Goal: Communication & Community: Answer question/provide support

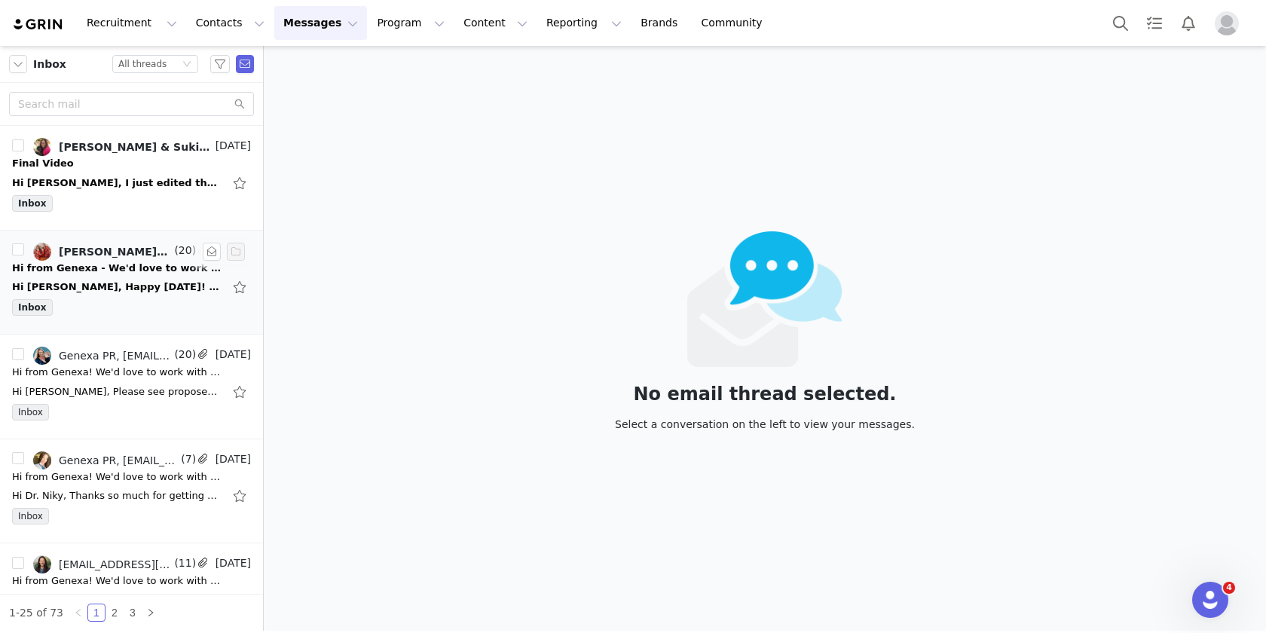
click at [169, 291] on div "Hi [PERSON_NAME], Happy [DATE]! Kindly jumping in for [PERSON_NAME] as she's OO…" at bounding box center [117, 287] width 211 height 15
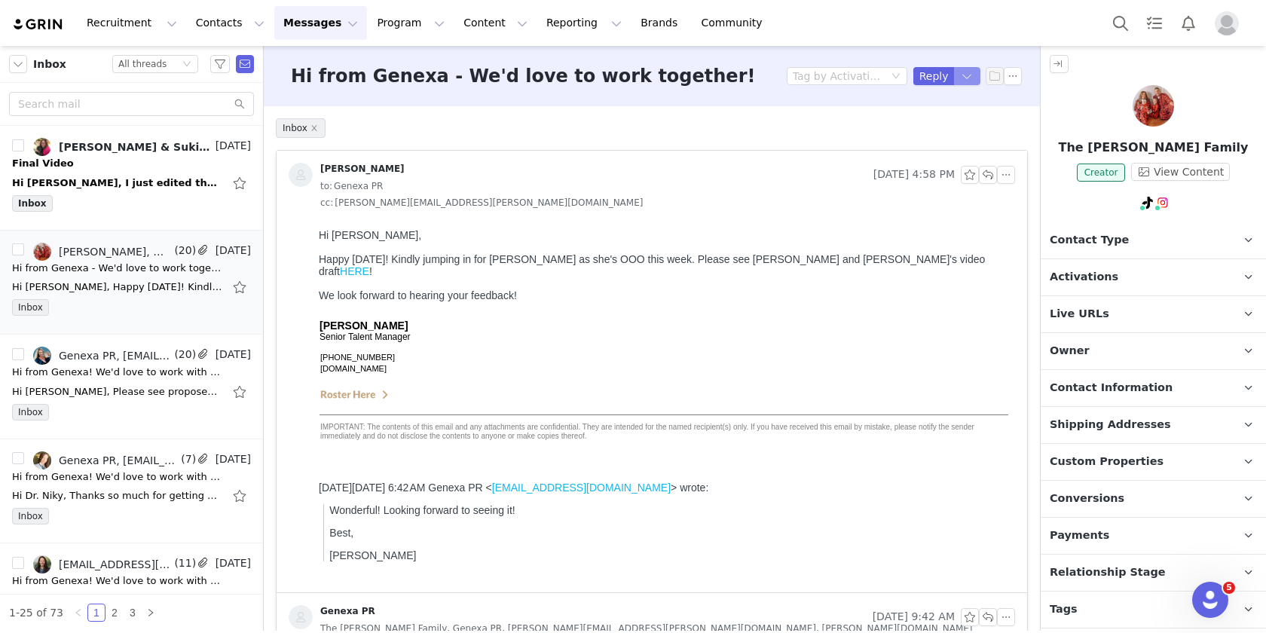
click at [956, 84] on button "button" at bounding box center [967, 76] width 27 height 18
click at [948, 129] on li "Reply All" at bounding box center [941, 127] width 64 height 24
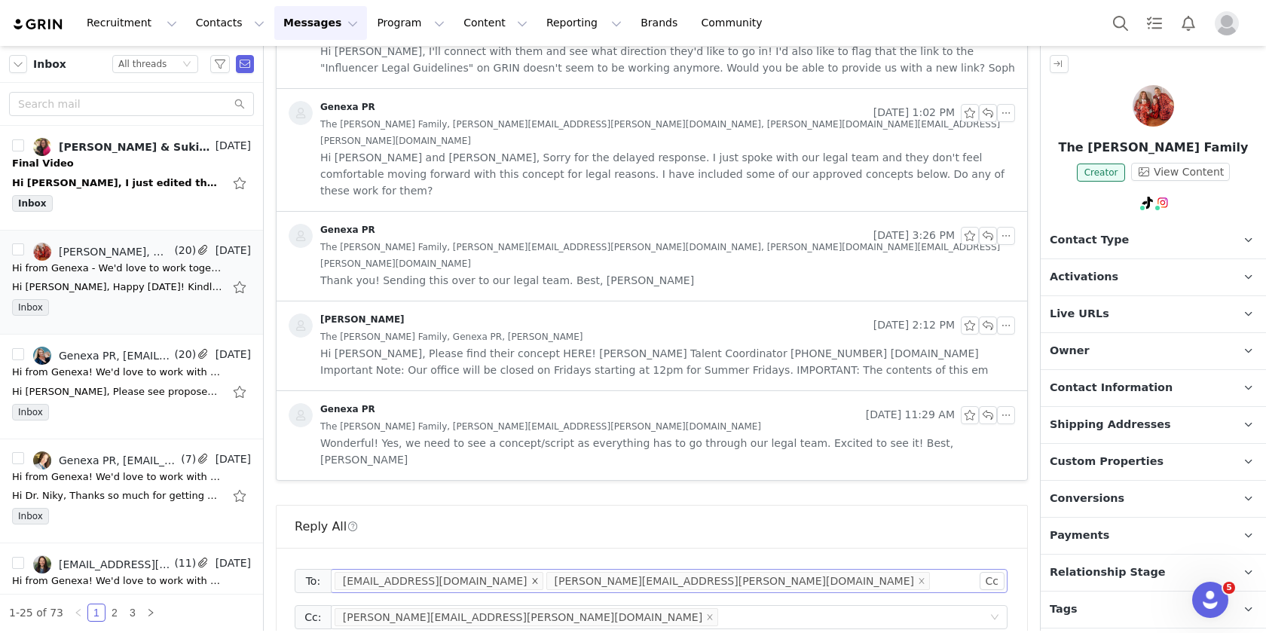
click at [532, 578] on icon "icon: close" at bounding box center [534, 580] width 5 height 5
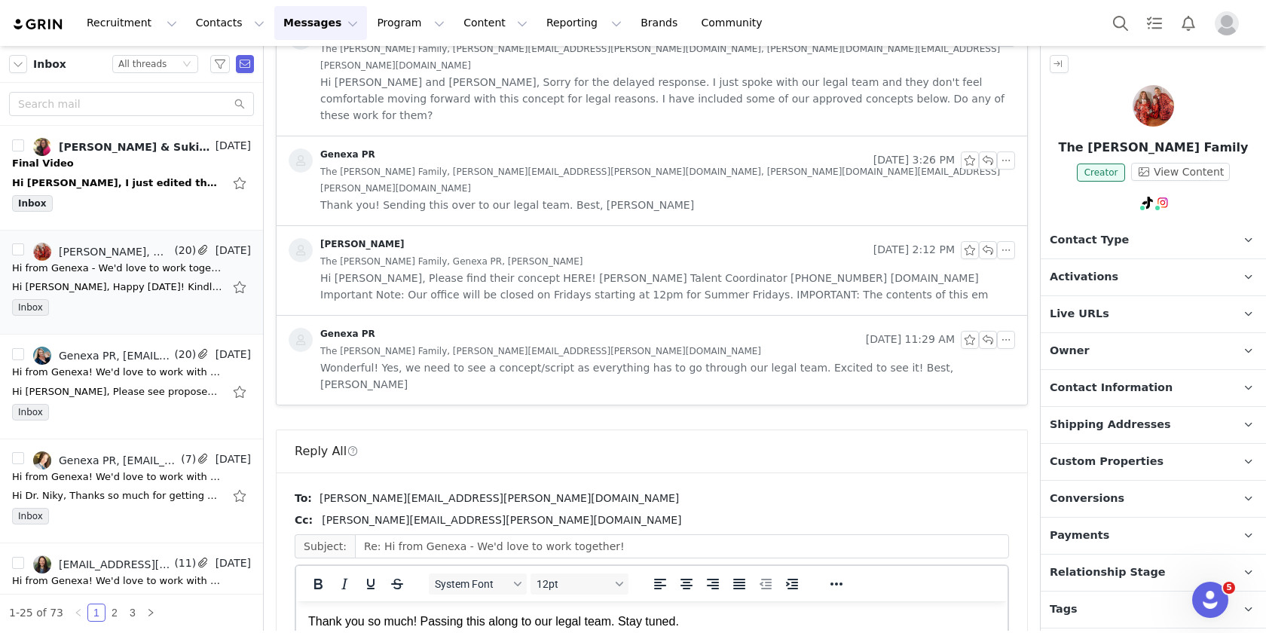
scroll to position [0, 0]
drag, startPoint x: 954, startPoint y: 589, endPoint x: 637, endPoint y: 14, distance: 657.2
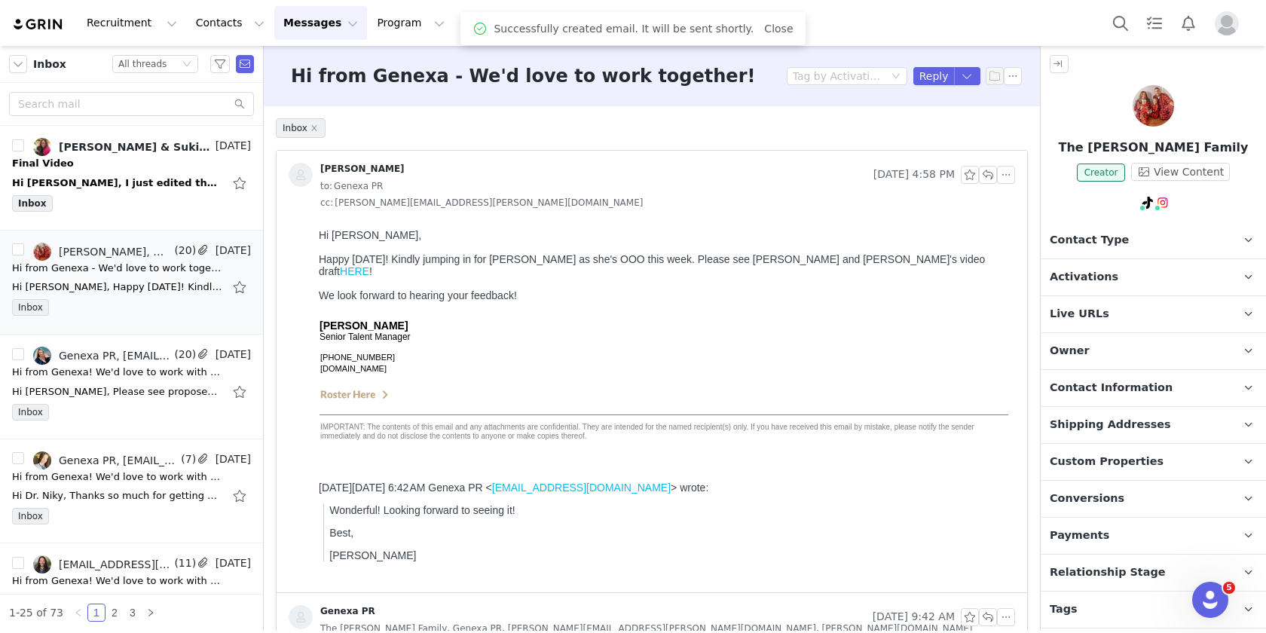
click at [369, 265] on link "HERE" at bounding box center [354, 271] width 29 height 12
click at [712, 302] on td at bounding box center [664, 311] width 691 height 18
click at [955, 77] on button "button" at bounding box center [967, 76] width 27 height 18
click at [942, 130] on li "Reply All" at bounding box center [941, 127] width 64 height 24
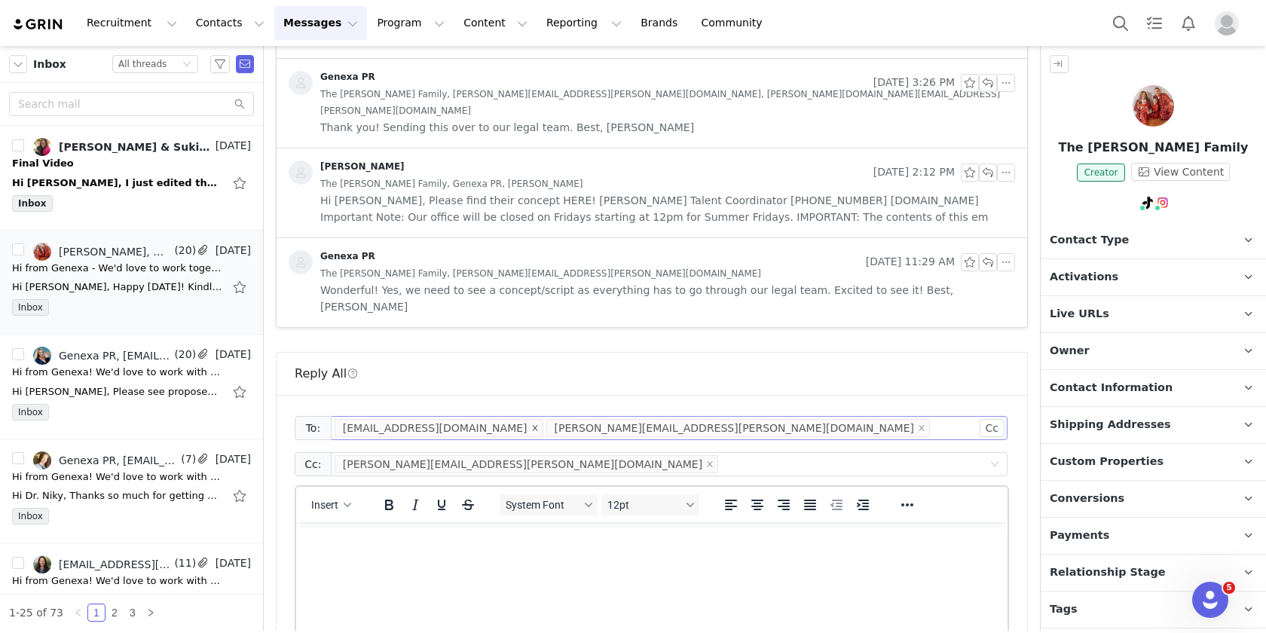
click at [531, 424] on icon "icon: close" at bounding box center [535, 428] width 8 height 8
click at [402, 556] on html at bounding box center [652, 542] width 712 height 41
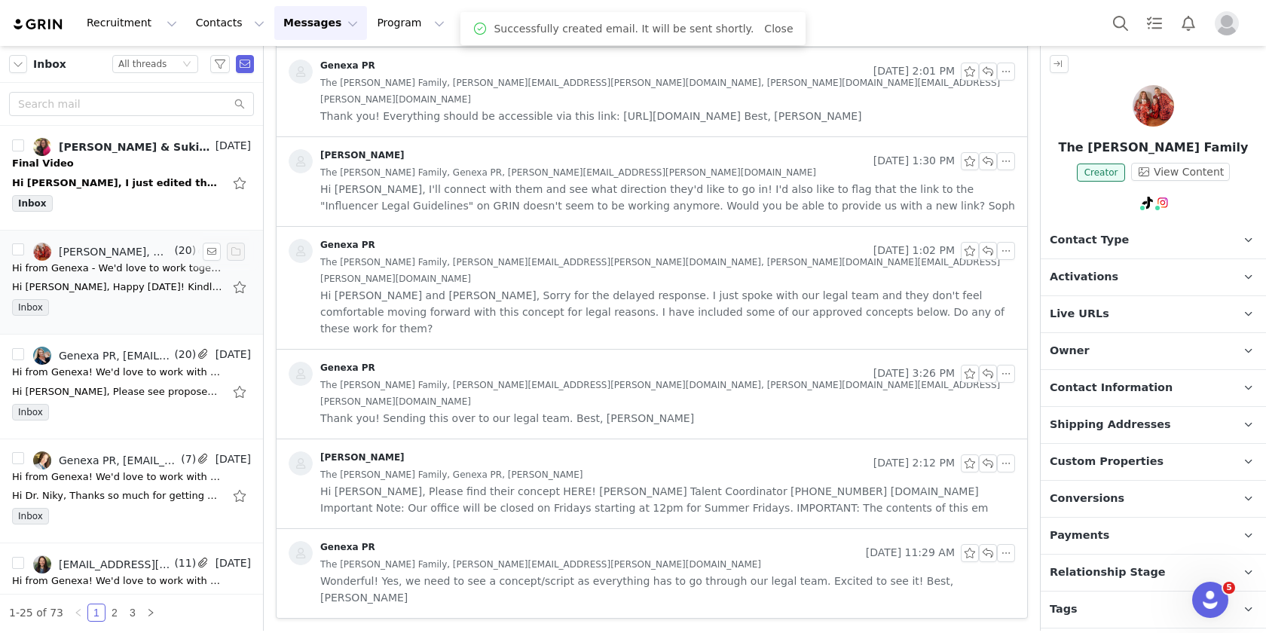
scroll to position [1596, 0]
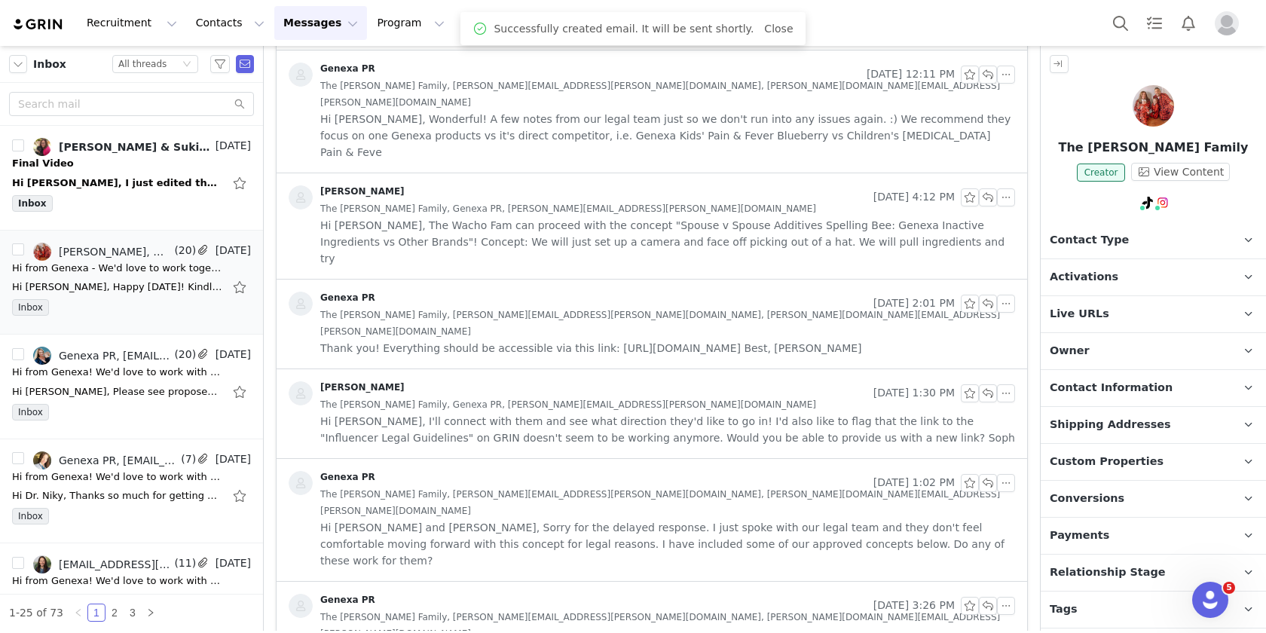
click at [162, 163] on div "Final Video" at bounding box center [131, 163] width 239 height 15
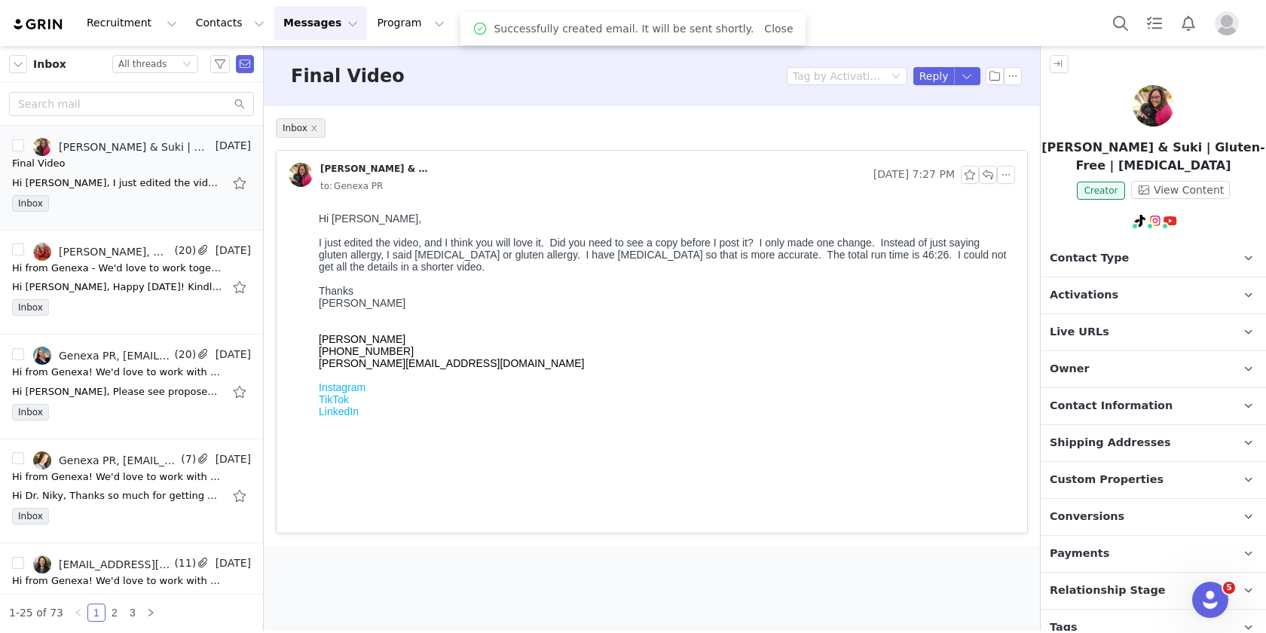
scroll to position [0, 0]
click at [973, 80] on button "button" at bounding box center [967, 76] width 27 height 18
click at [960, 120] on li "Reply All" at bounding box center [952, 127] width 64 height 24
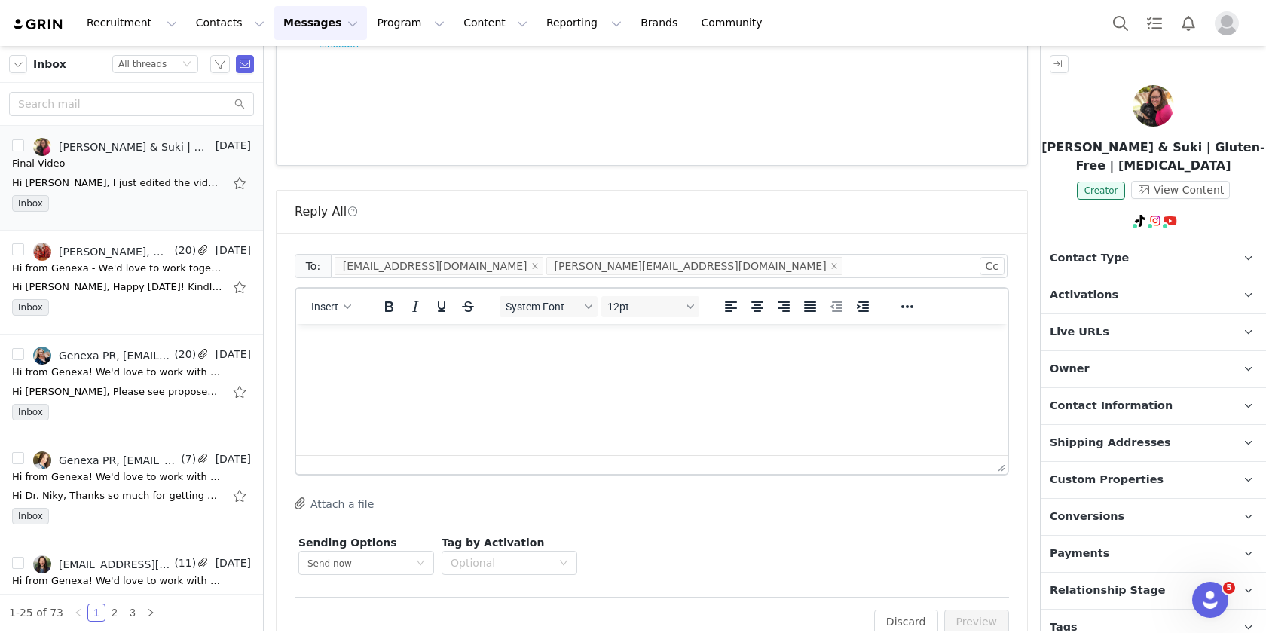
scroll to position [402, 0]
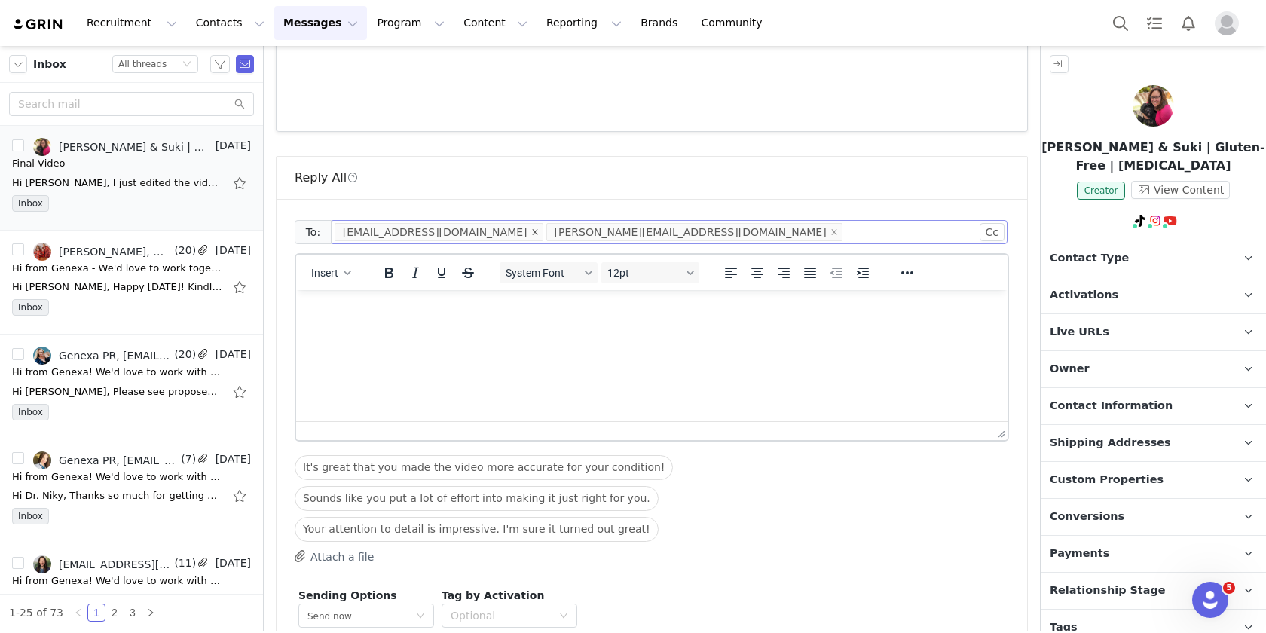
click at [532, 234] on icon "icon: close" at bounding box center [534, 231] width 5 height 5
click at [416, 303] on p "Rich Text Area. Press ALT-0 for help." at bounding box center [651, 310] width 687 height 17
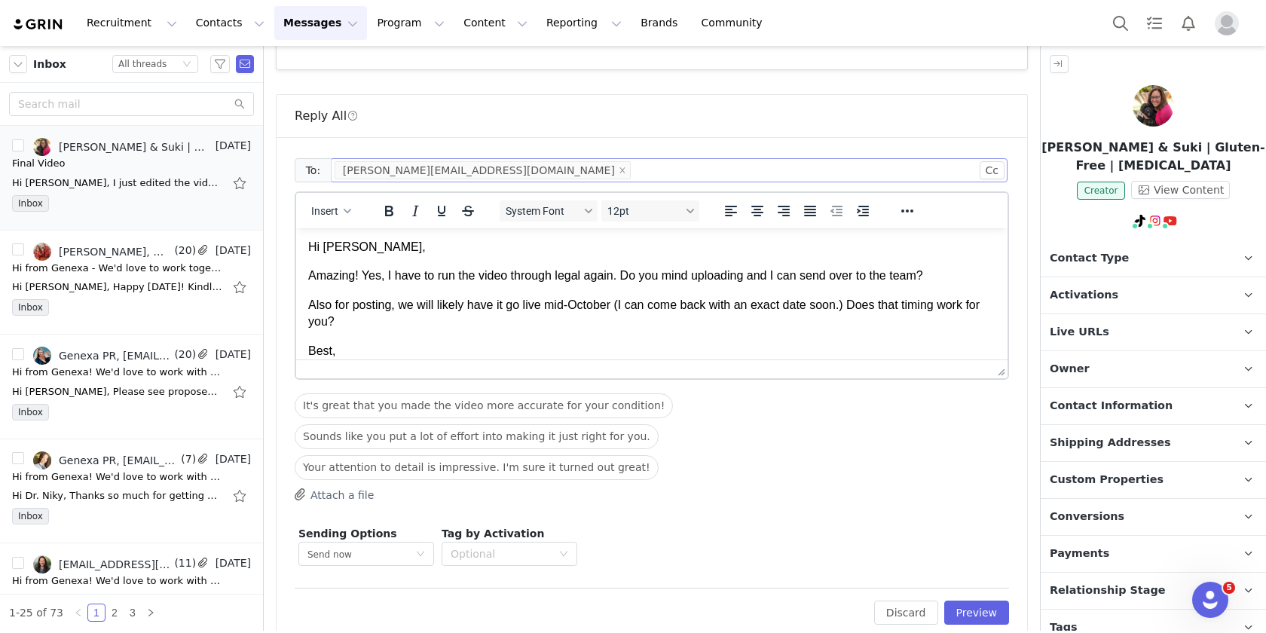
scroll to position [30, 0]
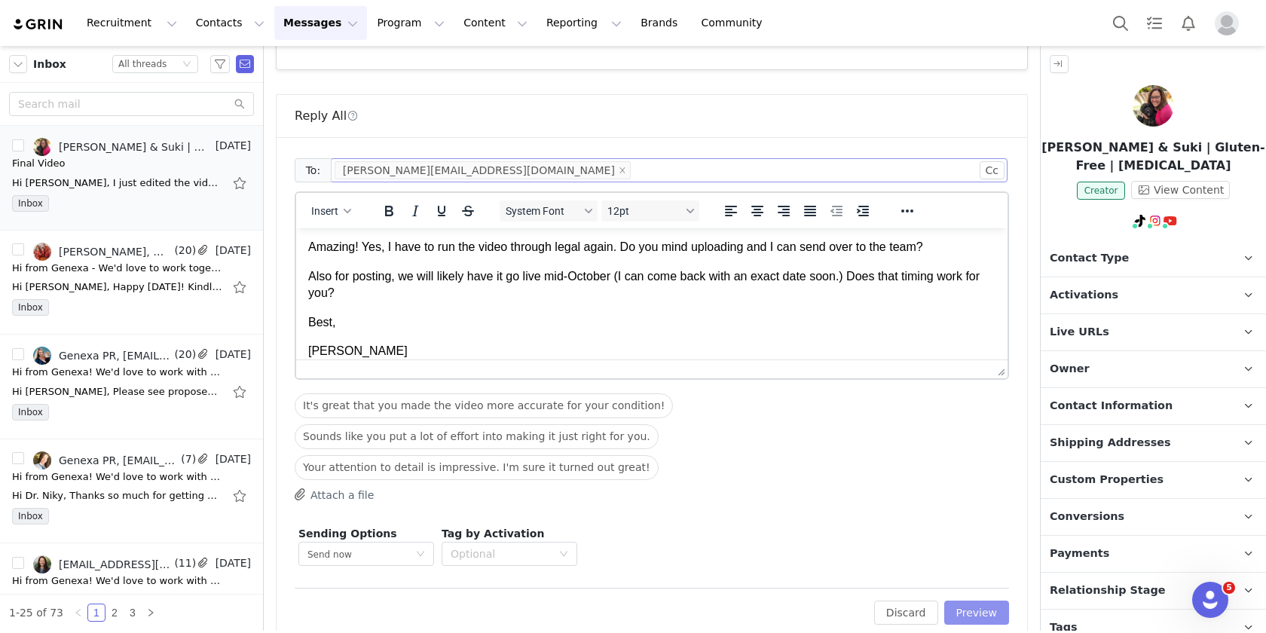
click at [966, 601] on button "Preview" at bounding box center [978, 613] width 66 height 24
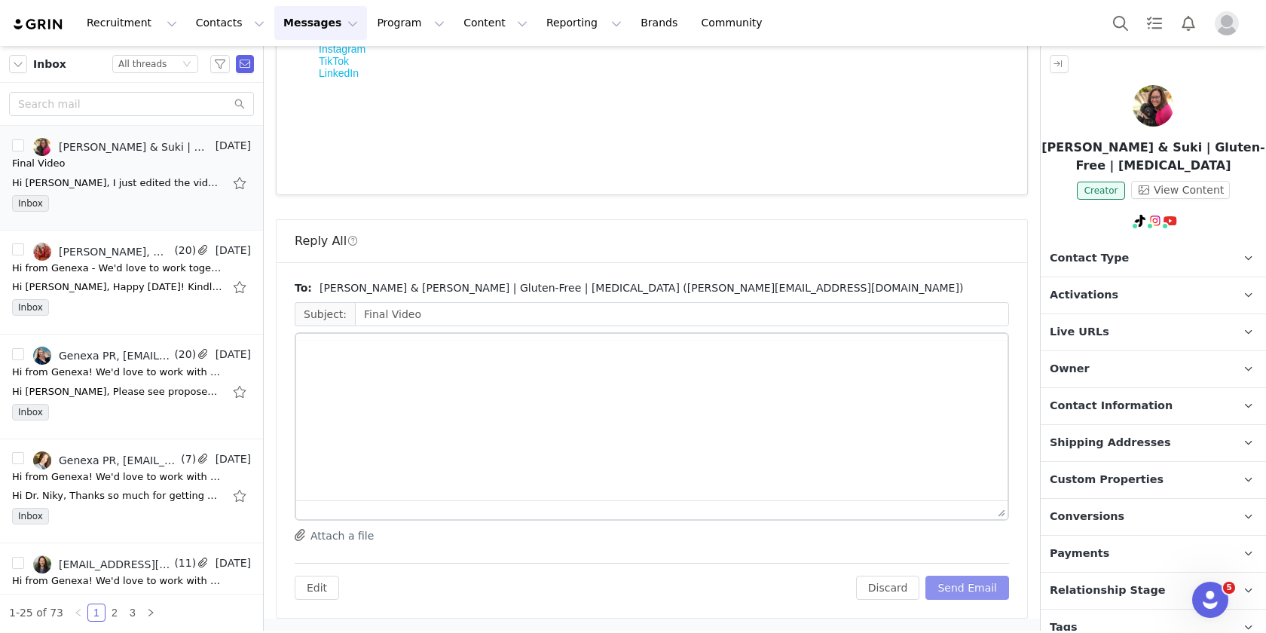
scroll to position [338, 0]
click at [963, 594] on button "Send Email" at bounding box center [968, 588] width 84 height 24
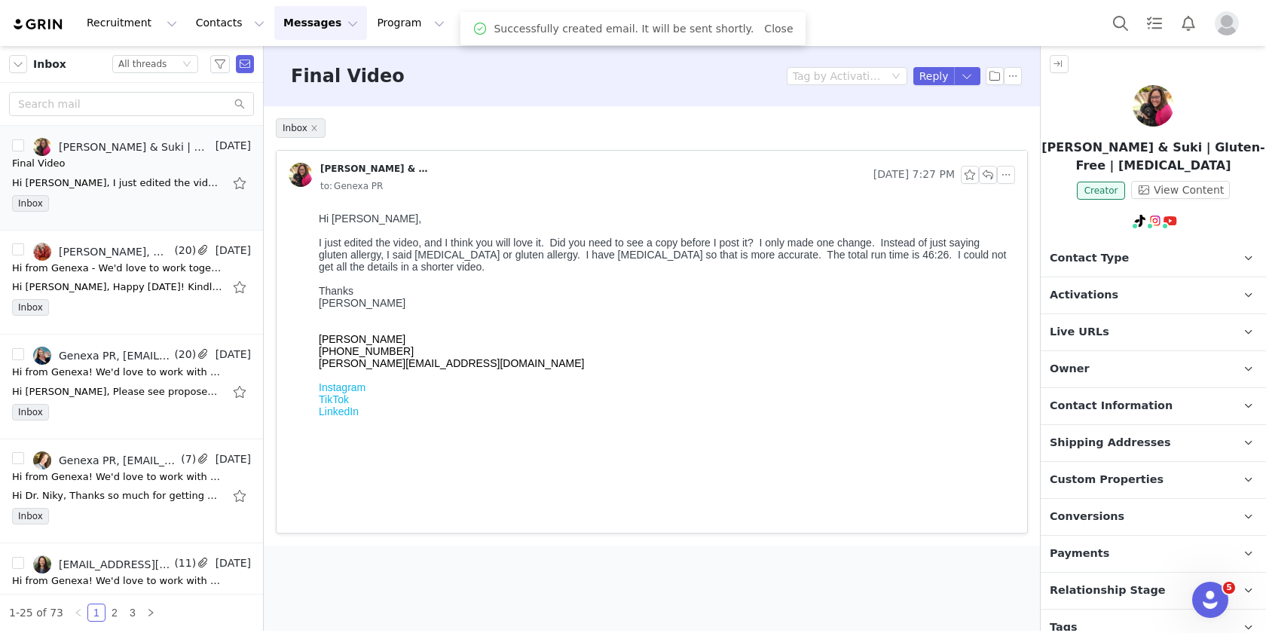
scroll to position [0, 0]
click at [110, 208] on div "Inbox" at bounding box center [131, 206] width 239 height 23
click at [180, 102] on input "text" at bounding box center [131, 104] width 245 height 24
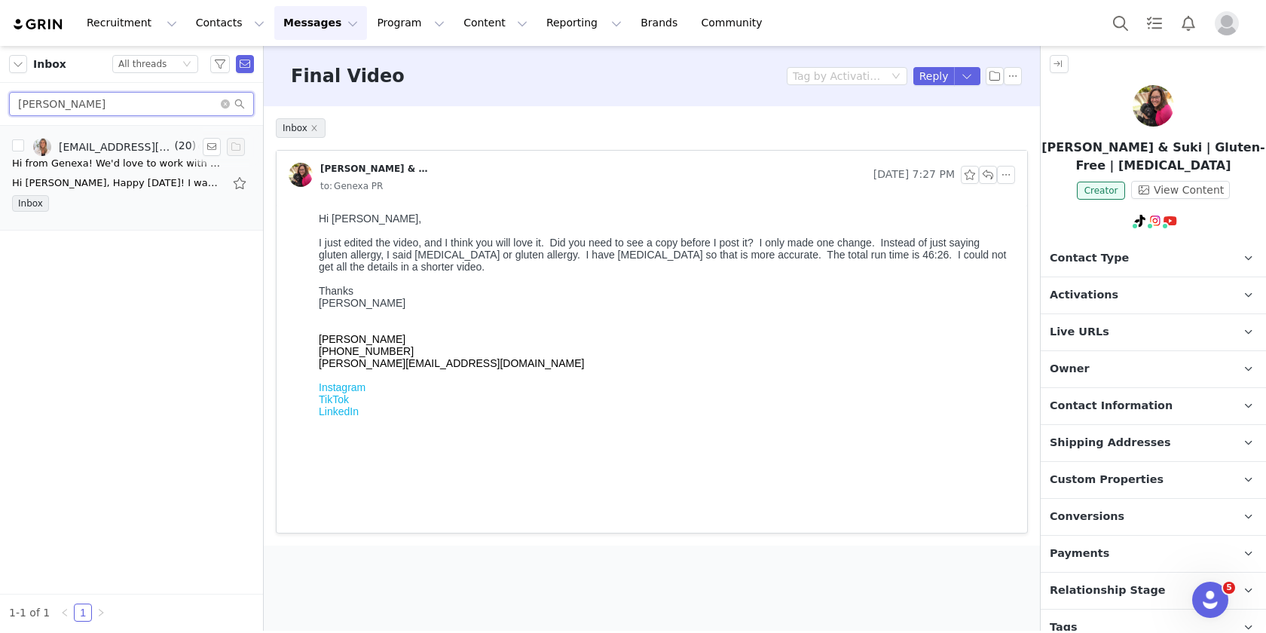
type input "corrine"
click at [103, 171] on div "Hi Corrine, Happy Friday! I wanted to pass along the creative brief for this ca…" at bounding box center [131, 183] width 239 height 24
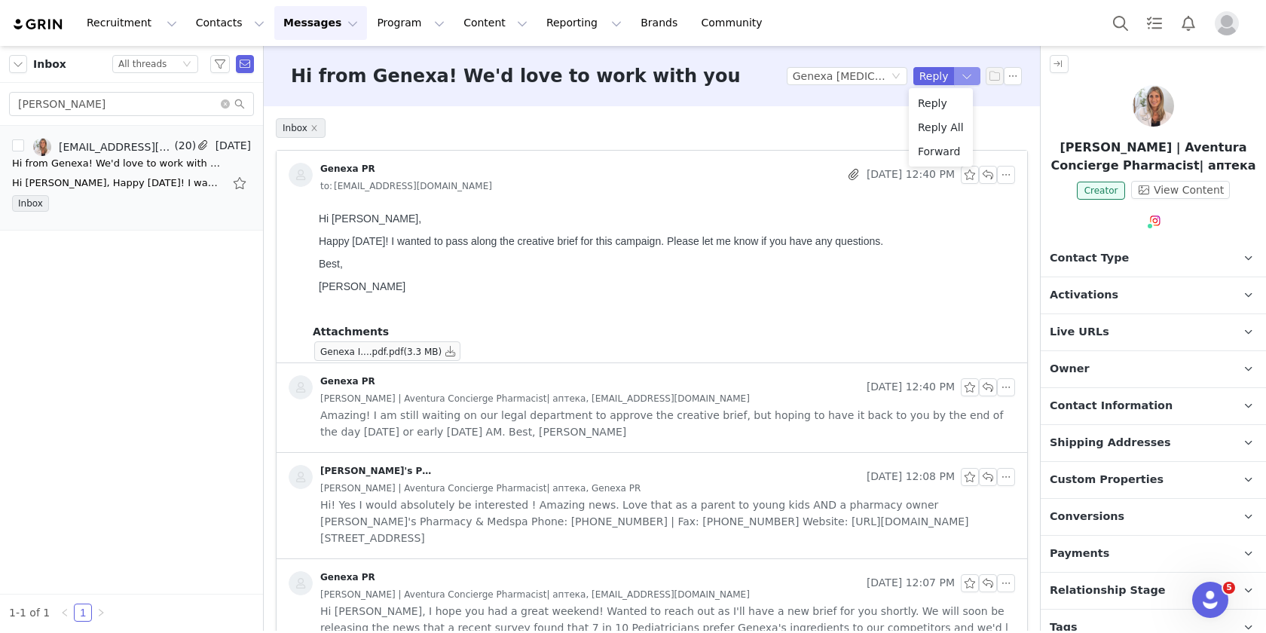
click at [954, 74] on button "button" at bounding box center [967, 76] width 27 height 18
click at [941, 126] on li "Reply All" at bounding box center [941, 127] width 64 height 24
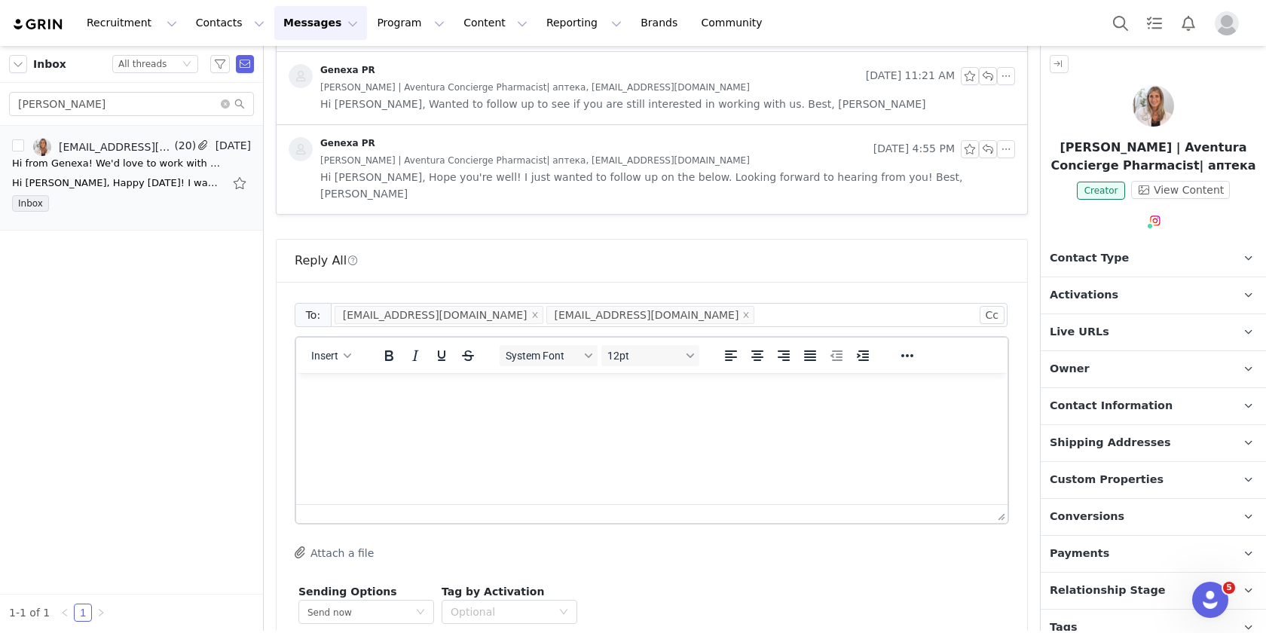
drag, startPoint x: 632, startPoint y: 232, endPoint x: 521, endPoint y: 289, distance: 124.7
click at [744, 312] on icon "icon: close" at bounding box center [746, 314] width 5 height 5
click at [421, 414] on html at bounding box center [652, 393] width 712 height 41
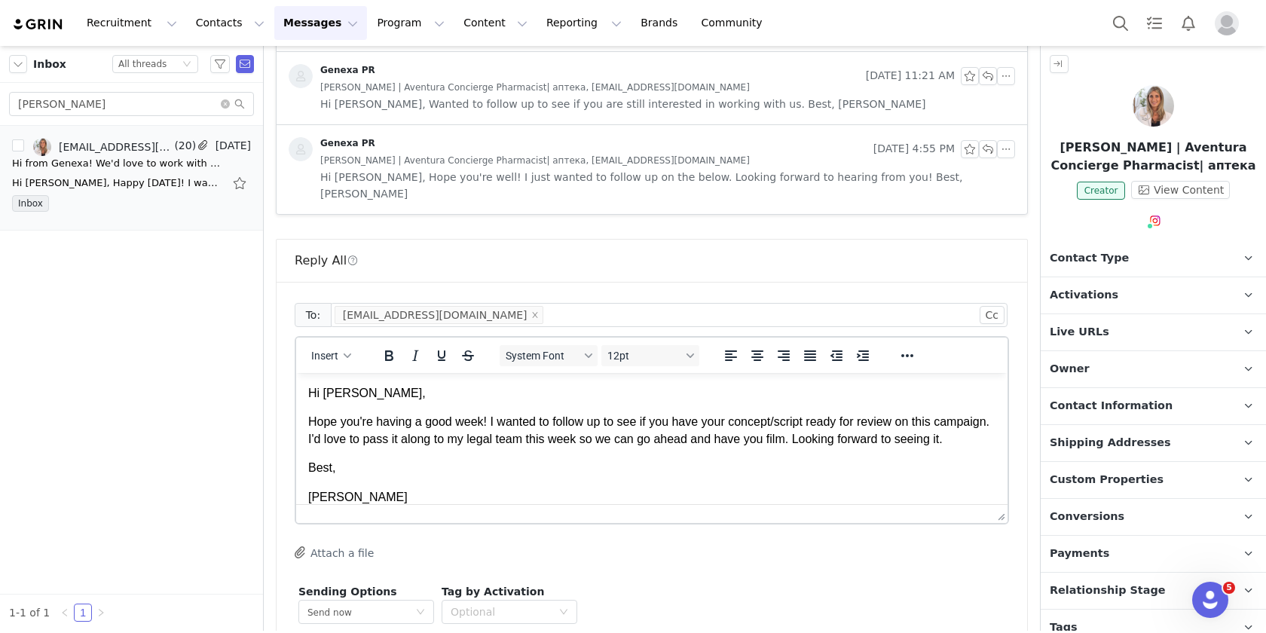
drag, startPoint x: 406, startPoint y: 498, endPoint x: 280, endPoint y: 360, distance: 187.3
click at [296, 373] on html "Hi Corrine, Hope you're having a good week! I wanted to follow up to see if you…" at bounding box center [652, 445] width 712 height 145
copy body "Hi Corrine, Hope you're having a good week! I wanted to follow up to see if you…"
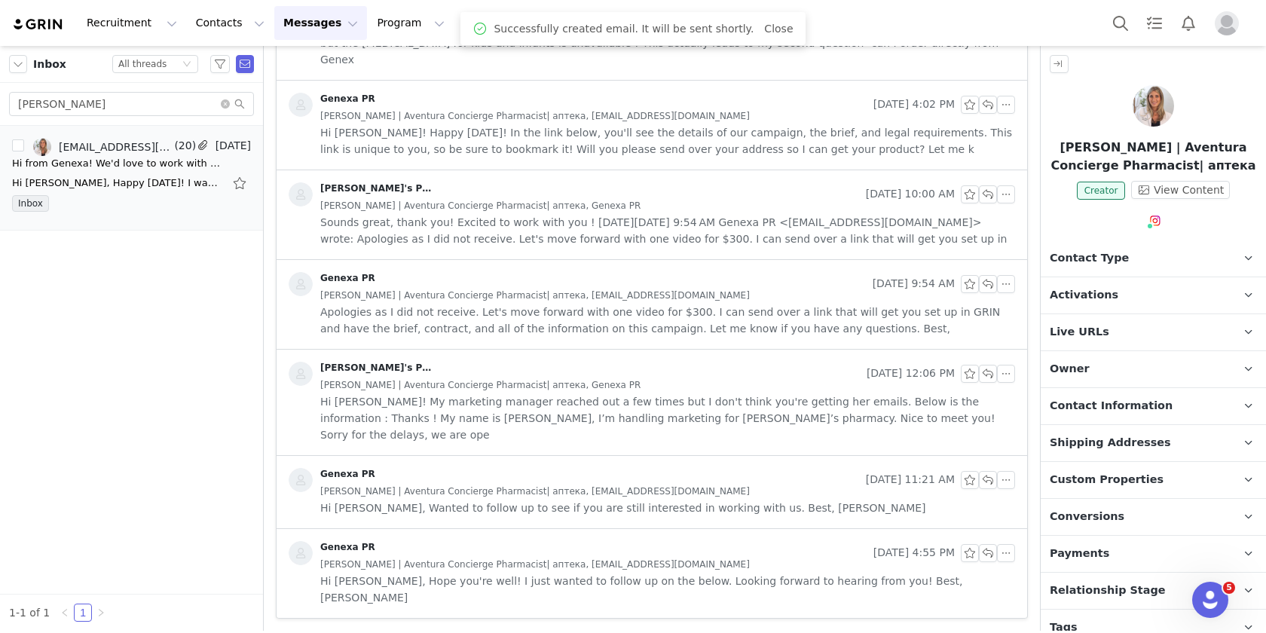
scroll to position [1399, 0]
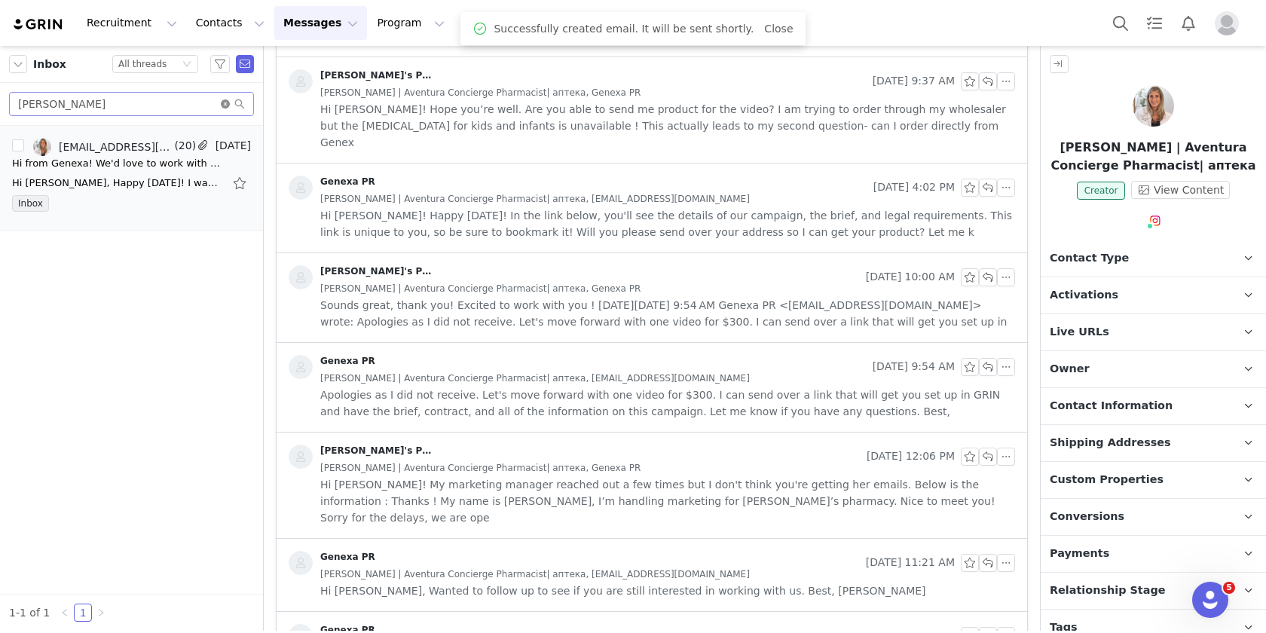
click at [225, 105] on icon "icon: close-circle" at bounding box center [225, 104] width 9 height 9
click at [139, 102] on input "text" at bounding box center [131, 104] width 245 height 24
type input "grace"
click at [111, 182] on div "Hi Grace, So sorry! Please see attached. Best, Lauren Jimeson" at bounding box center [117, 183] width 211 height 15
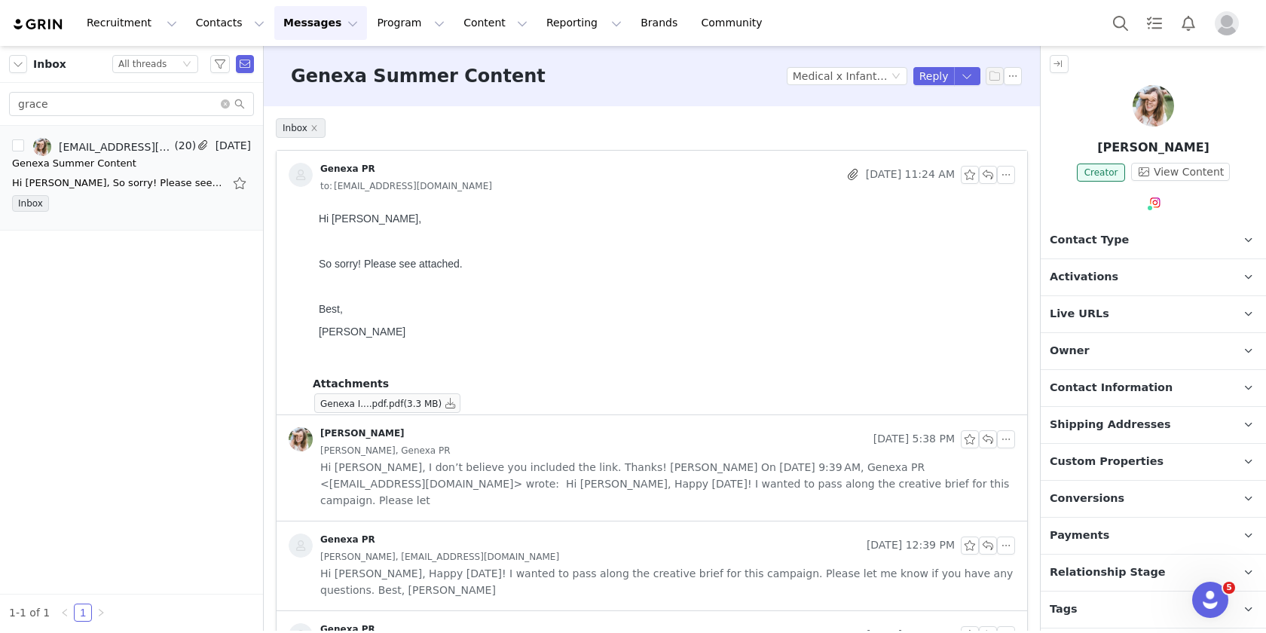
scroll to position [0, 0]
click at [979, 173] on button "button" at bounding box center [988, 175] width 18 height 18
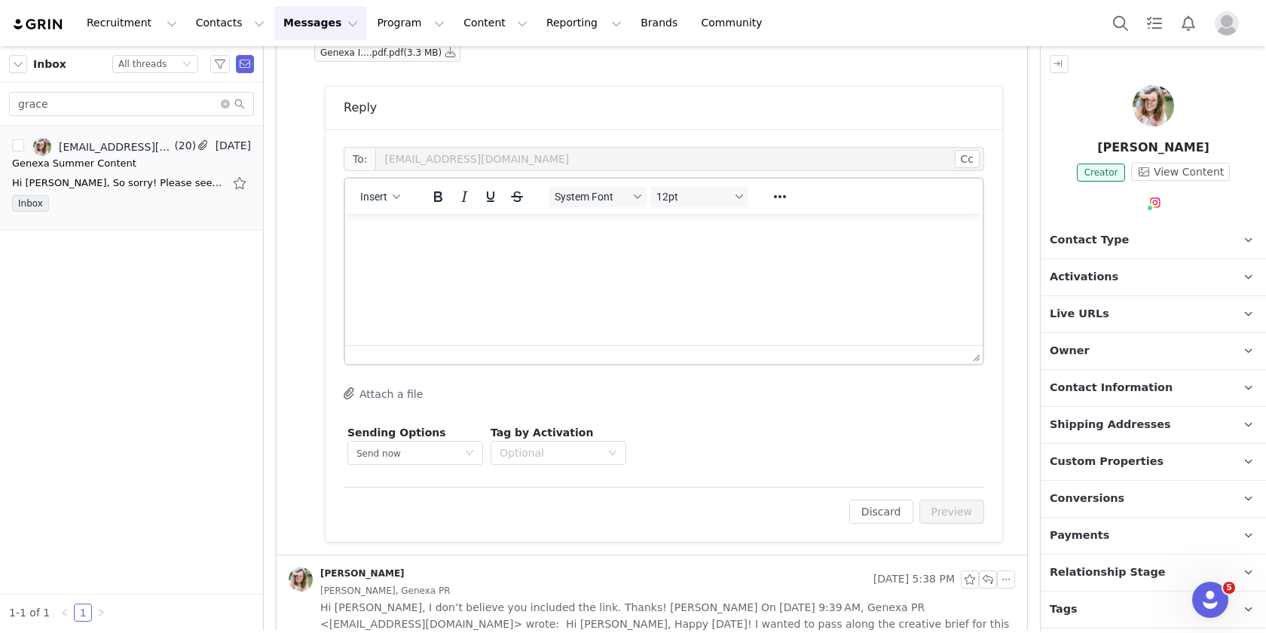
click at [449, 255] on html at bounding box center [664, 234] width 638 height 41
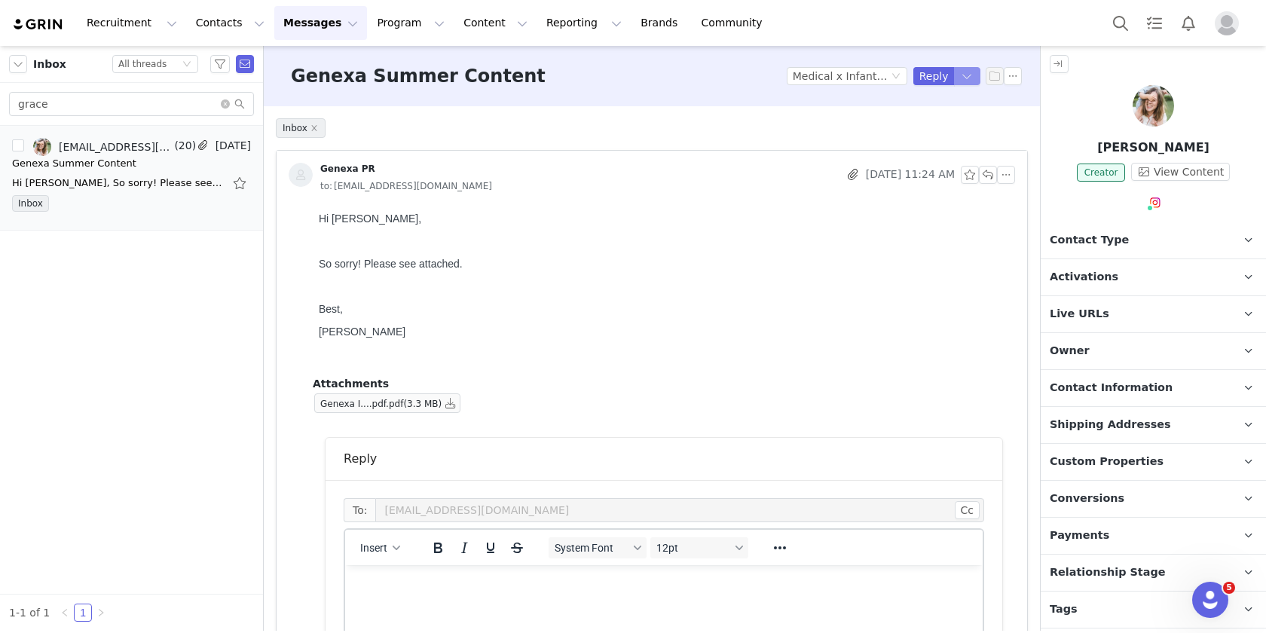
click at [955, 77] on button "button" at bounding box center [967, 76] width 27 height 18
click at [948, 124] on li "Reply All" at bounding box center [941, 127] width 64 height 24
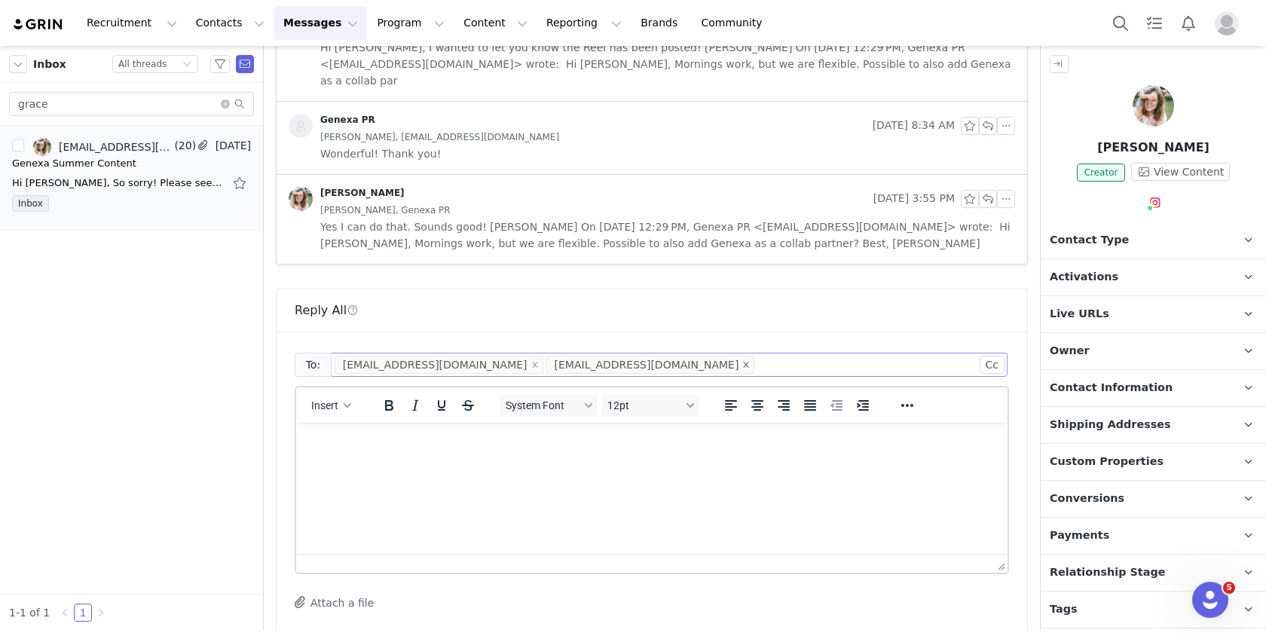
click at [743, 361] on icon "icon: close" at bounding box center [747, 365] width 8 height 8
click at [413, 464] on html at bounding box center [652, 443] width 712 height 41
paste body "Rich Text Area. Press ALT-0 for help."
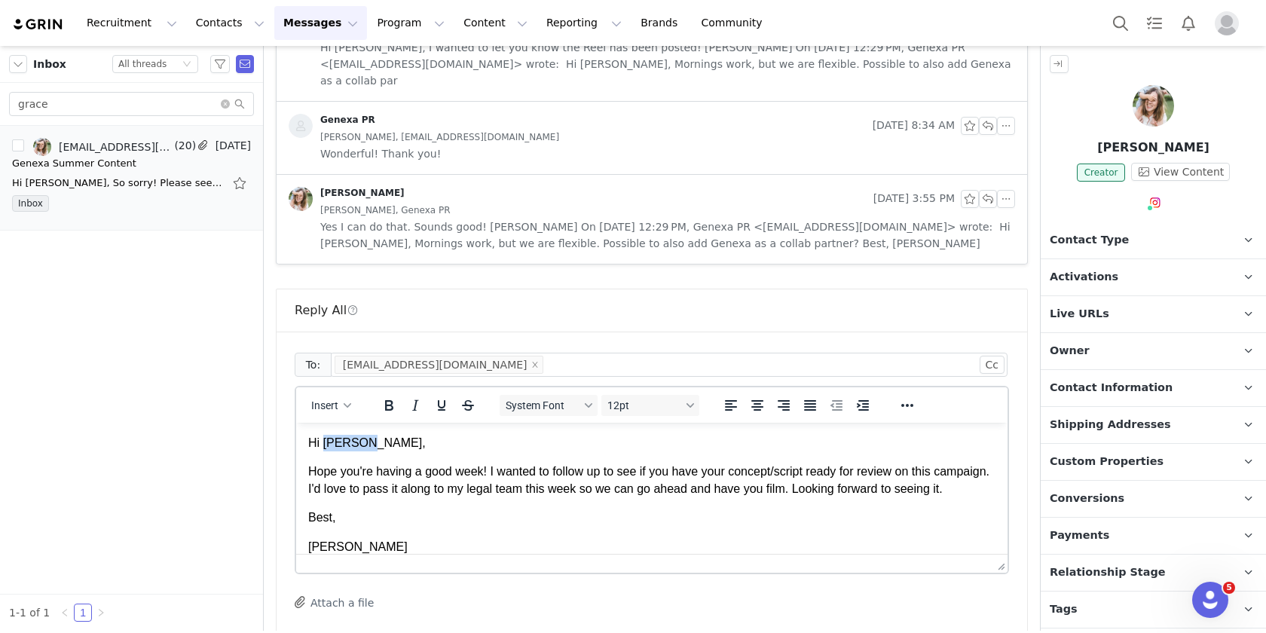
drag, startPoint x: 363, startPoint y: 445, endPoint x: 326, endPoint y: 445, distance: 36.9
click at [326, 445] on p "Hi Corrine," at bounding box center [651, 443] width 687 height 17
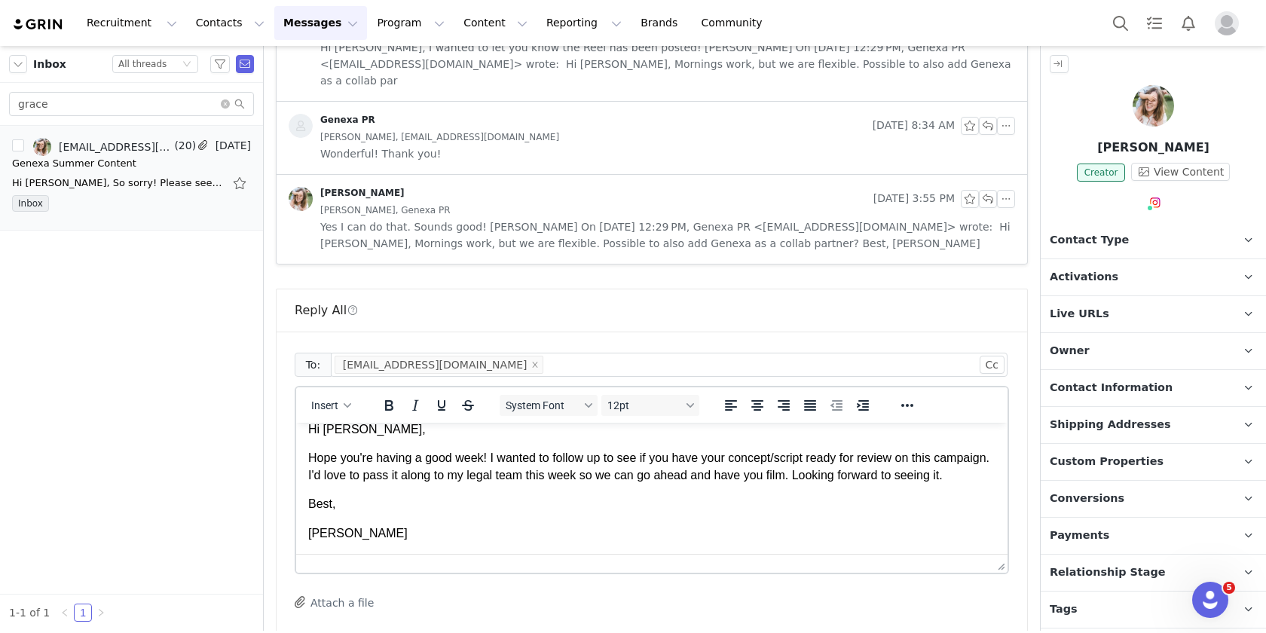
scroll to position [22, 0]
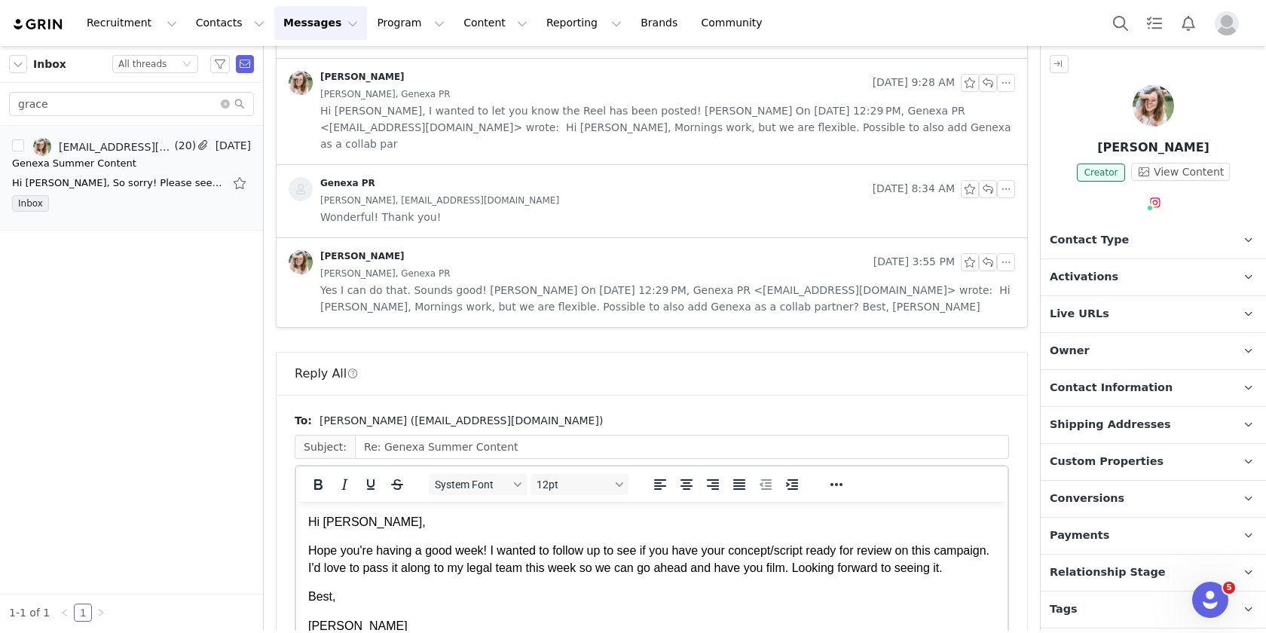
scroll to position [0, 0]
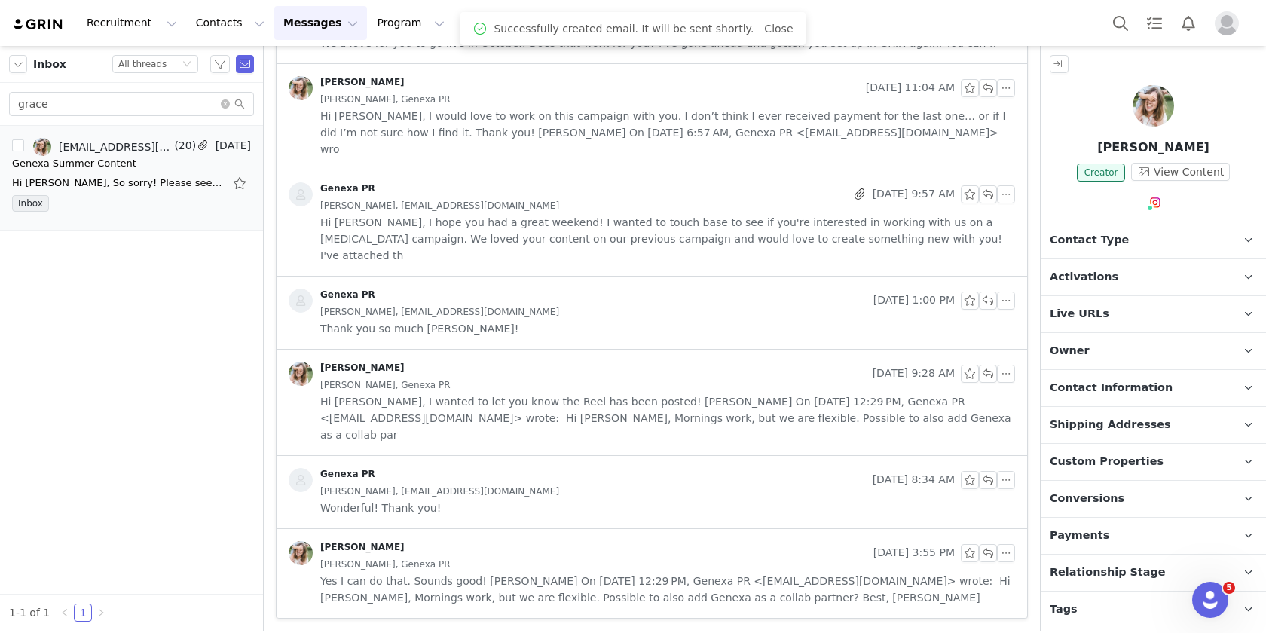
scroll to position [1451, 0]
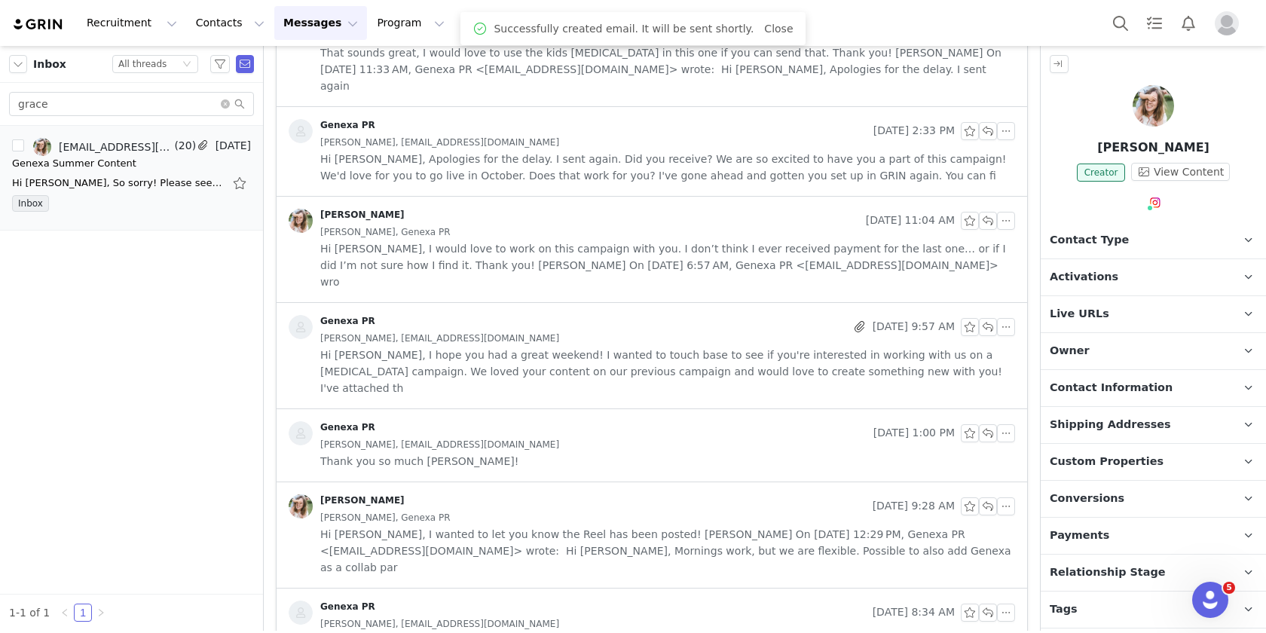
click at [231, 102] on span at bounding box center [233, 104] width 24 height 11
click at [229, 103] on icon "icon: close-circle" at bounding box center [225, 104] width 9 height 9
click at [152, 107] on input "text" at bounding box center [131, 104] width 245 height 24
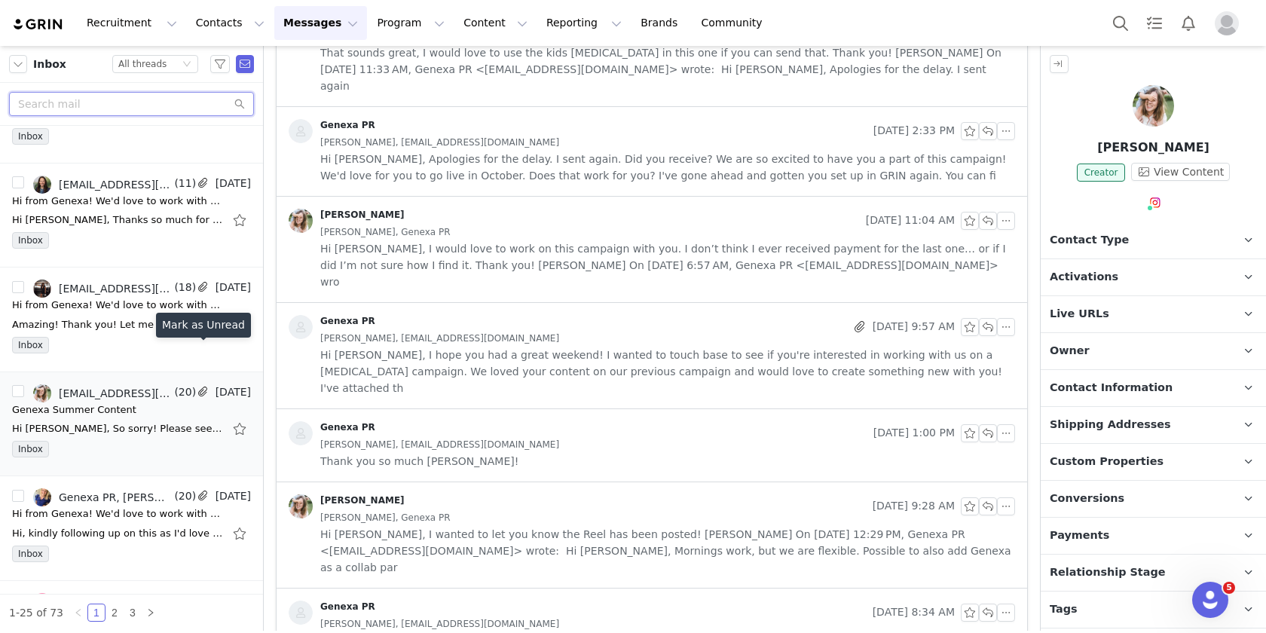
scroll to position [563, 0]
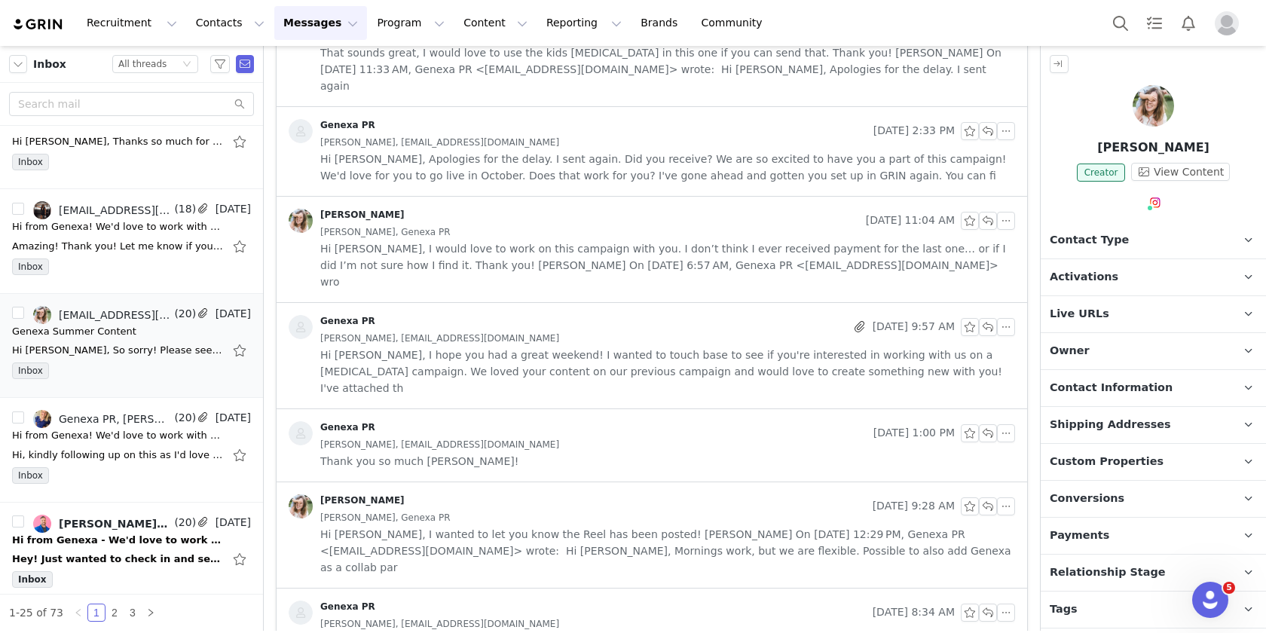
click at [106, 236] on div "Amazing! Thank you! Let me know if you have any questions on the brief. Do you …" at bounding box center [131, 246] width 239 height 24
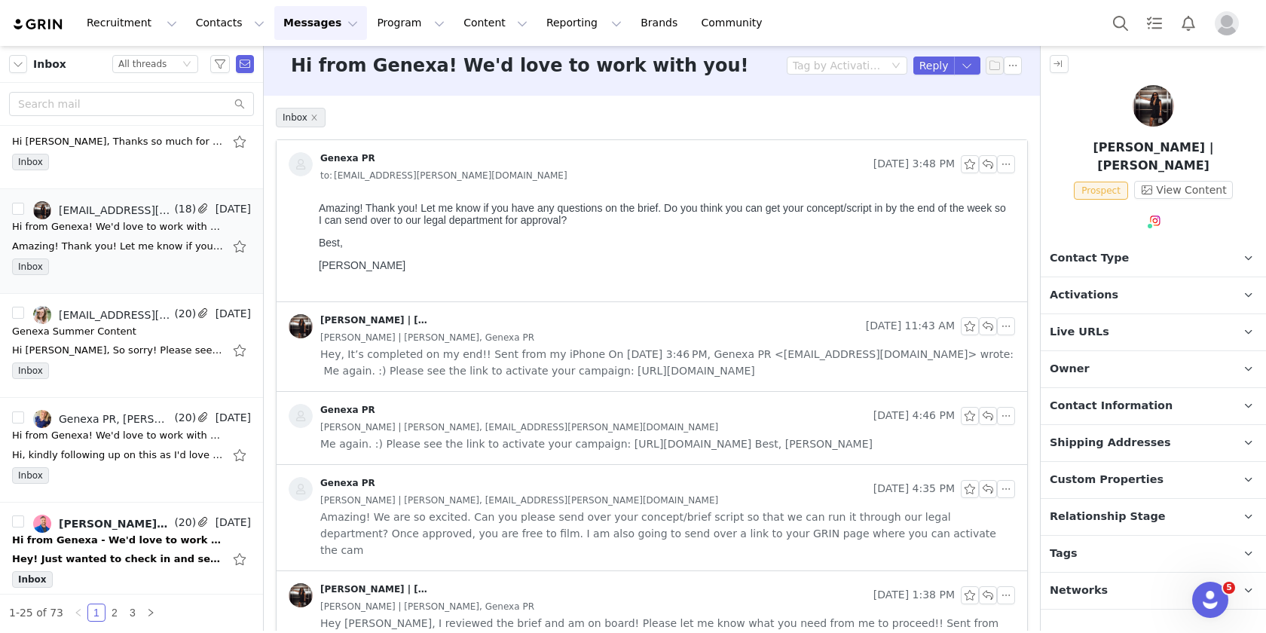
scroll to position [0, 0]
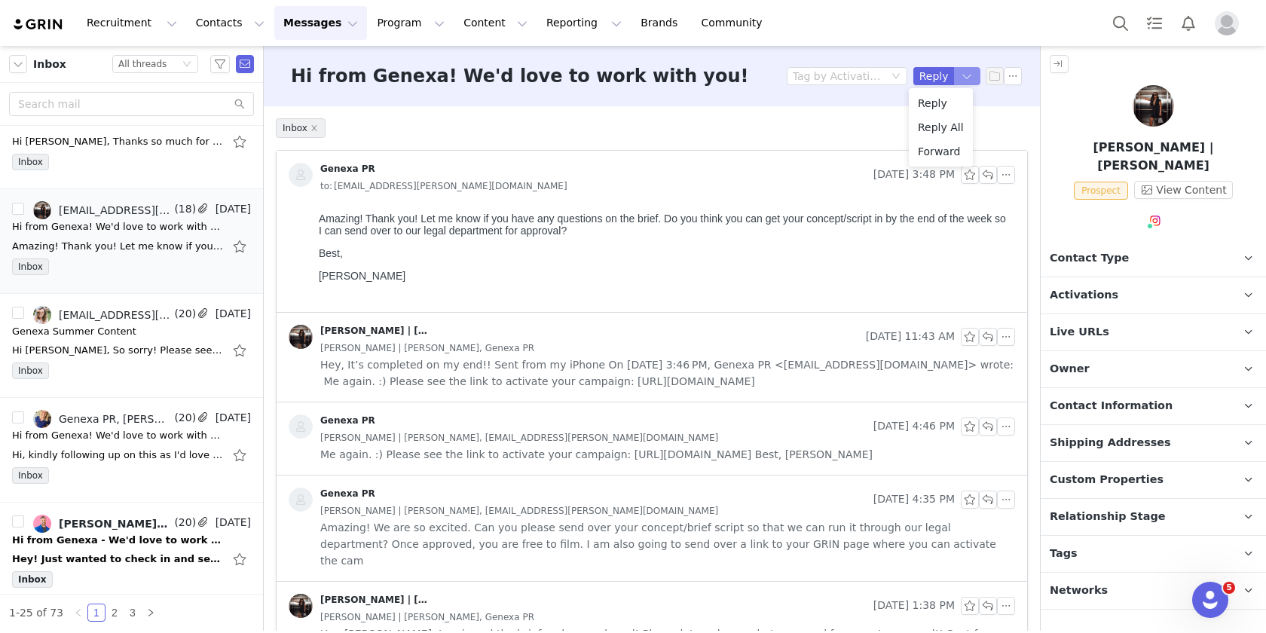
click at [956, 79] on button "button" at bounding box center [967, 76] width 27 height 18
click at [945, 126] on li "Reply All" at bounding box center [941, 127] width 64 height 24
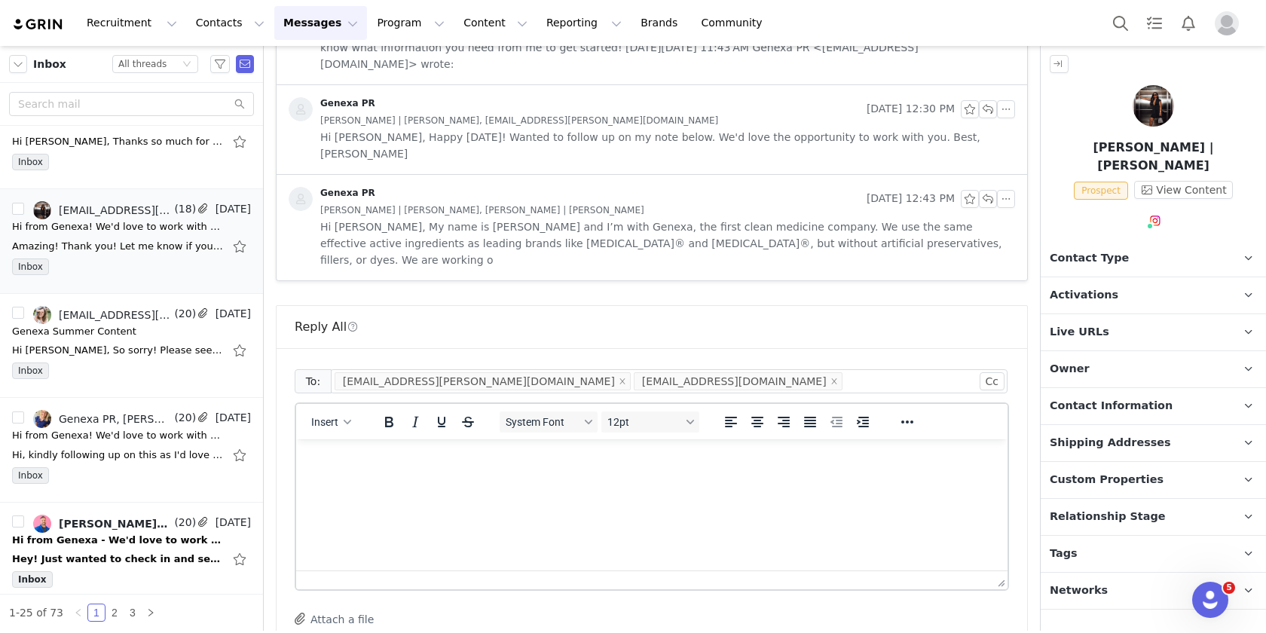
click at [406, 480] on html at bounding box center [652, 459] width 712 height 41
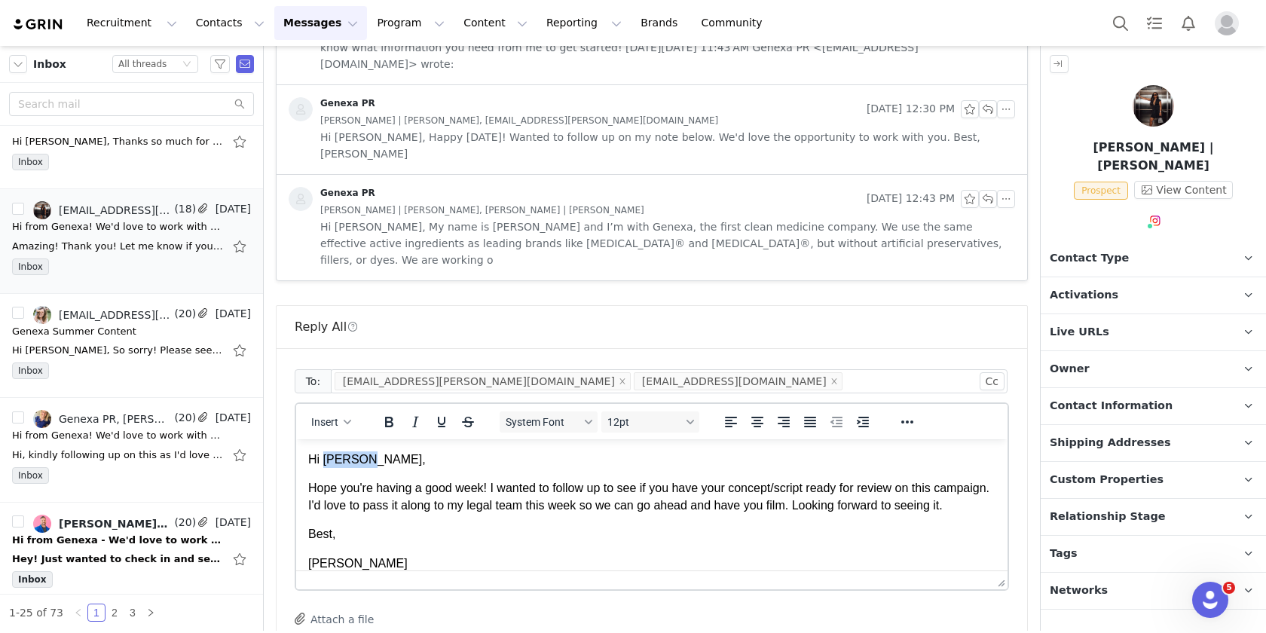
drag, startPoint x: 364, startPoint y: 444, endPoint x: 326, endPoint y: 458, distance: 40.3
click at [326, 458] on p "Hi Corrine," at bounding box center [651, 460] width 687 height 17
click at [831, 378] on icon "icon: close" at bounding box center [835, 382] width 8 height 8
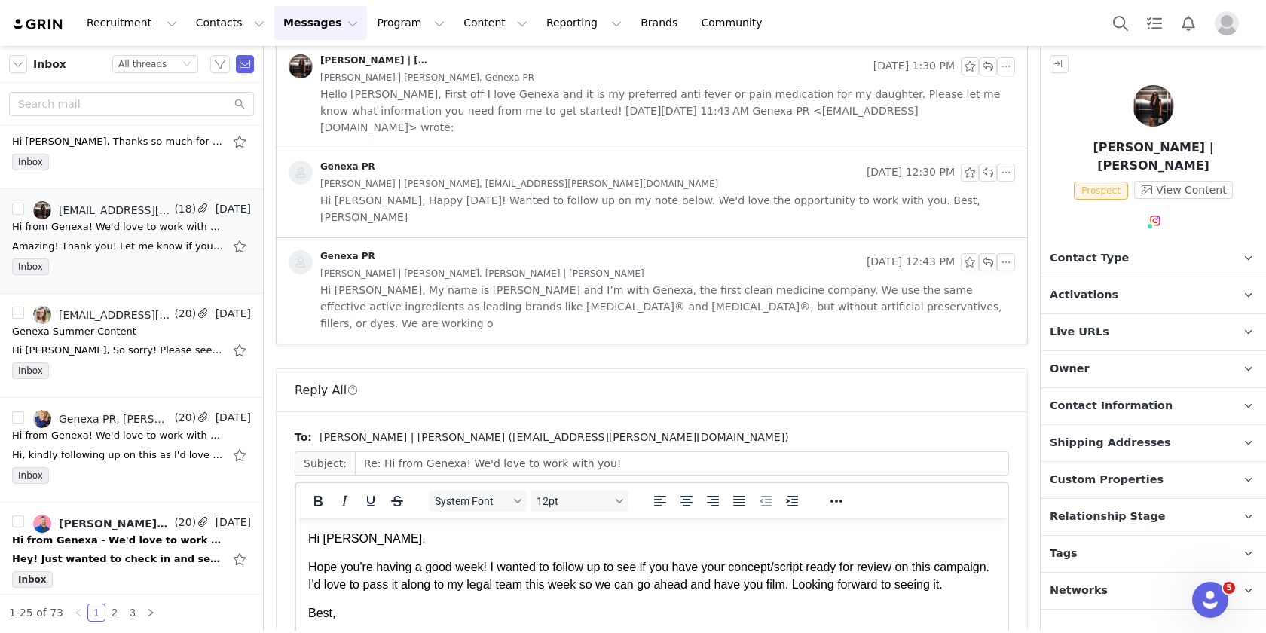
drag, startPoint x: 946, startPoint y: 588, endPoint x: 623, endPoint y: 45, distance: 631.8
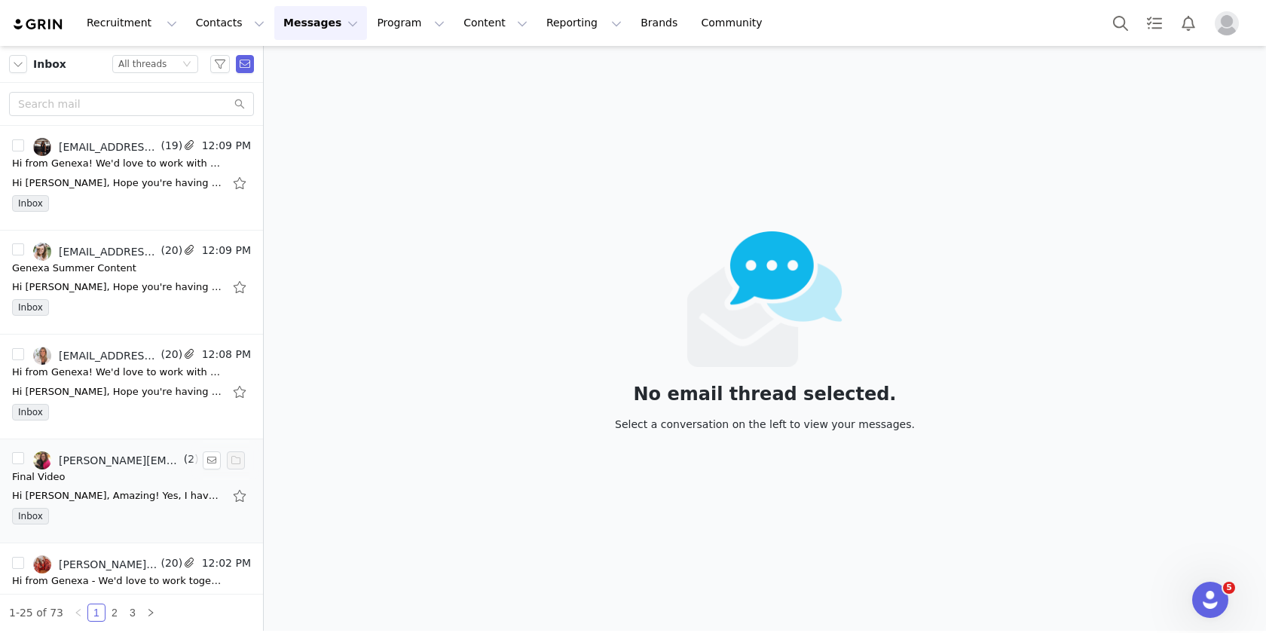
click at [151, 519] on div "Inbox" at bounding box center [131, 519] width 239 height 23
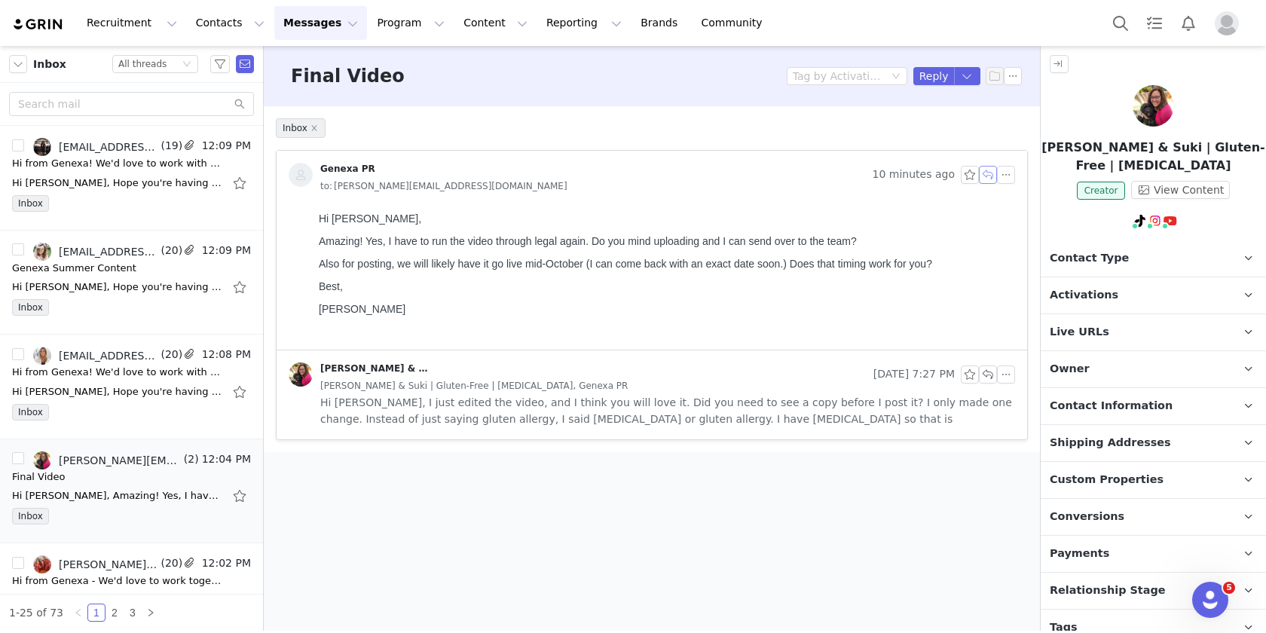
click at [983, 181] on button "button" at bounding box center [988, 175] width 18 height 18
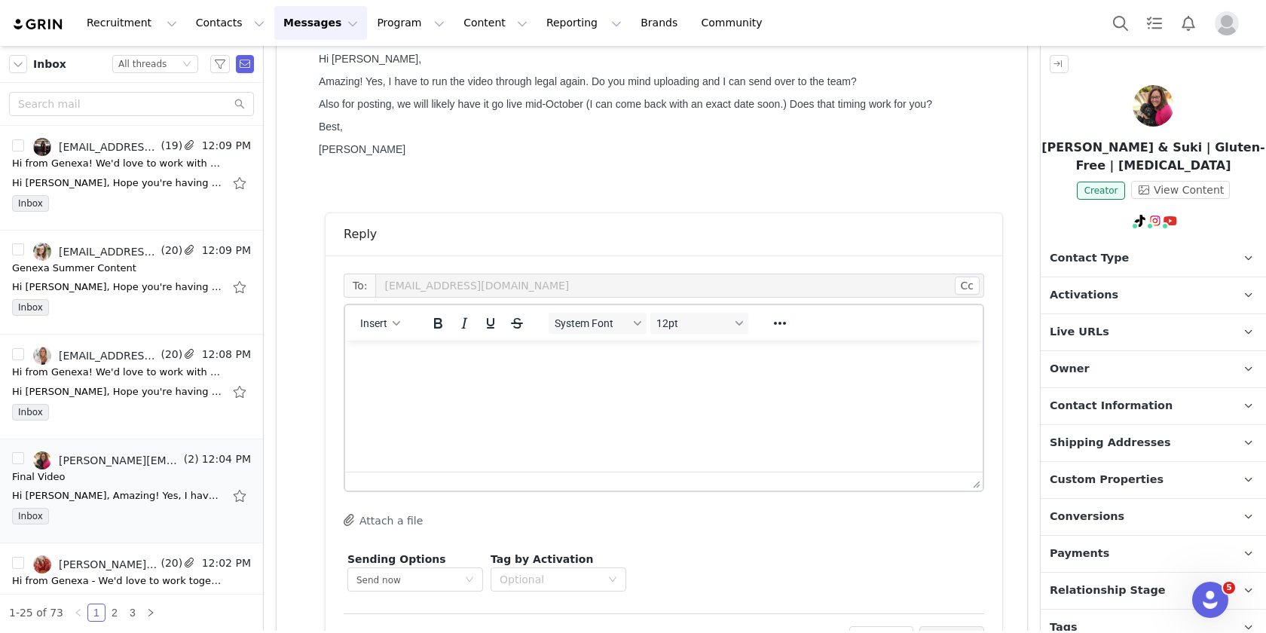
scroll to position [227, 0]
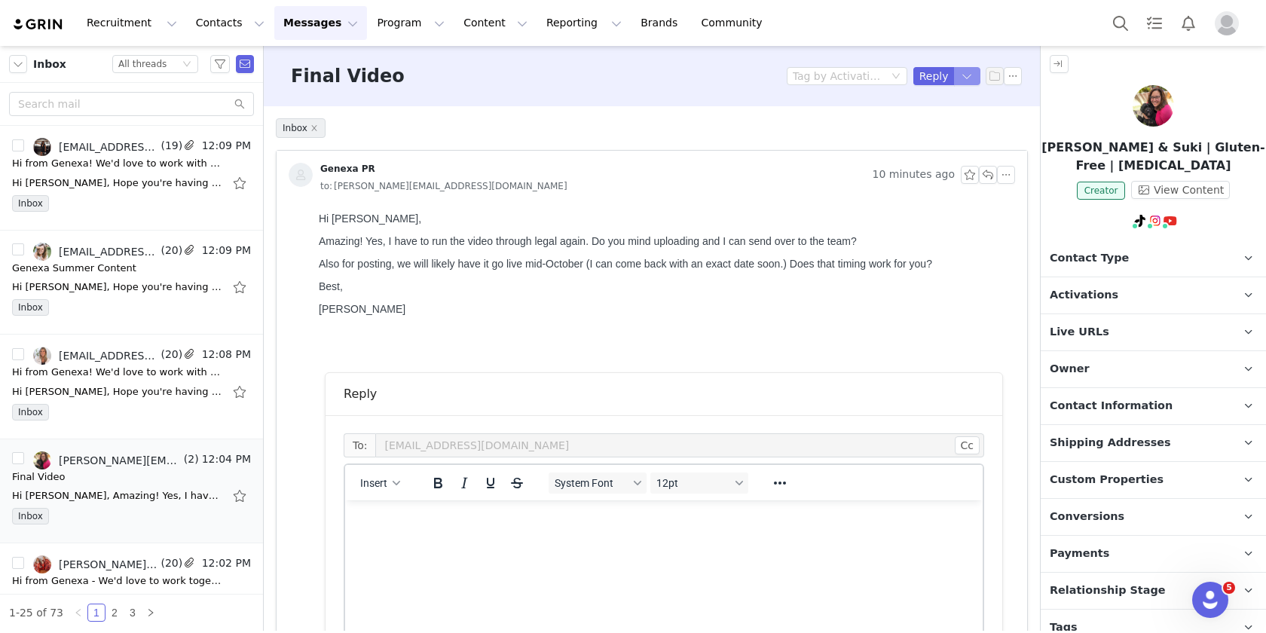
scroll to position [0, 0]
click at [941, 121] on li "Reply All" at bounding box center [941, 127] width 64 height 24
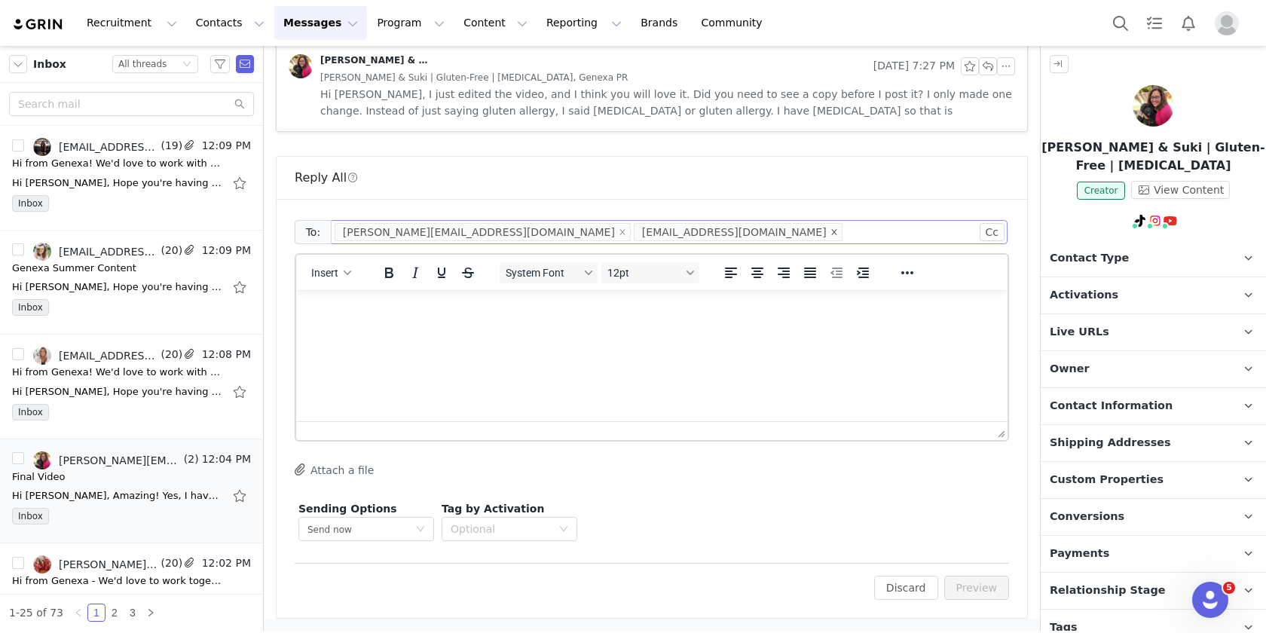
click at [831, 228] on span at bounding box center [835, 232] width 8 height 14
click at [538, 331] on html at bounding box center [652, 310] width 712 height 41
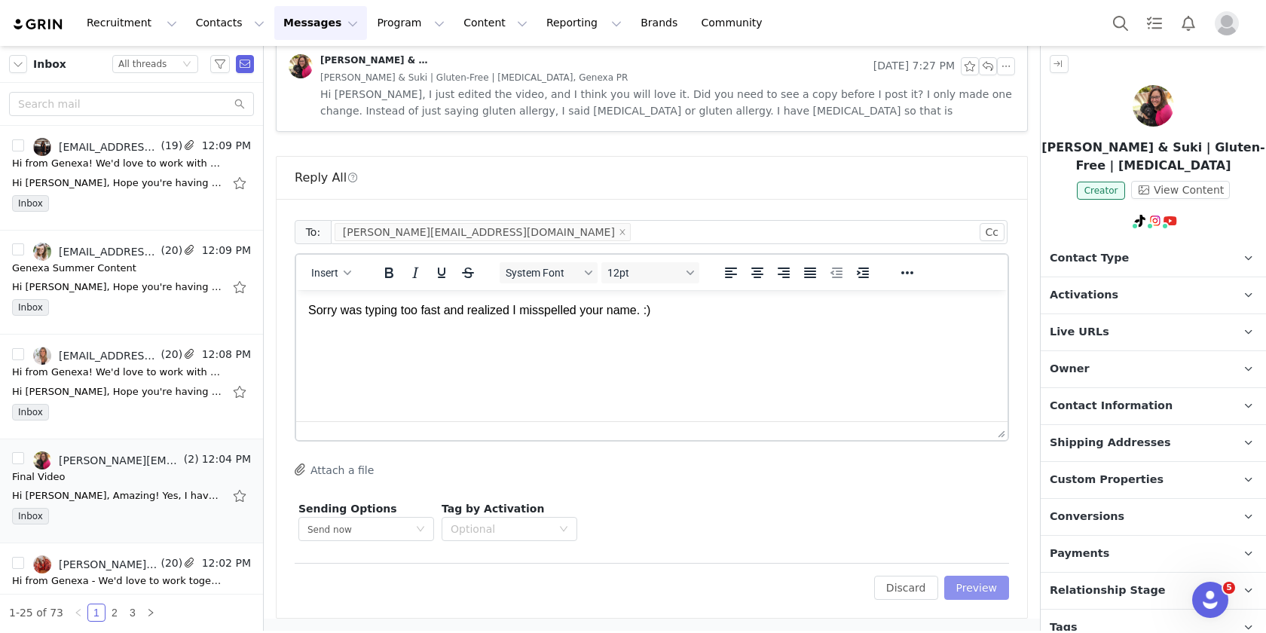
click at [963, 583] on button "Preview" at bounding box center [978, 588] width 66 height 24
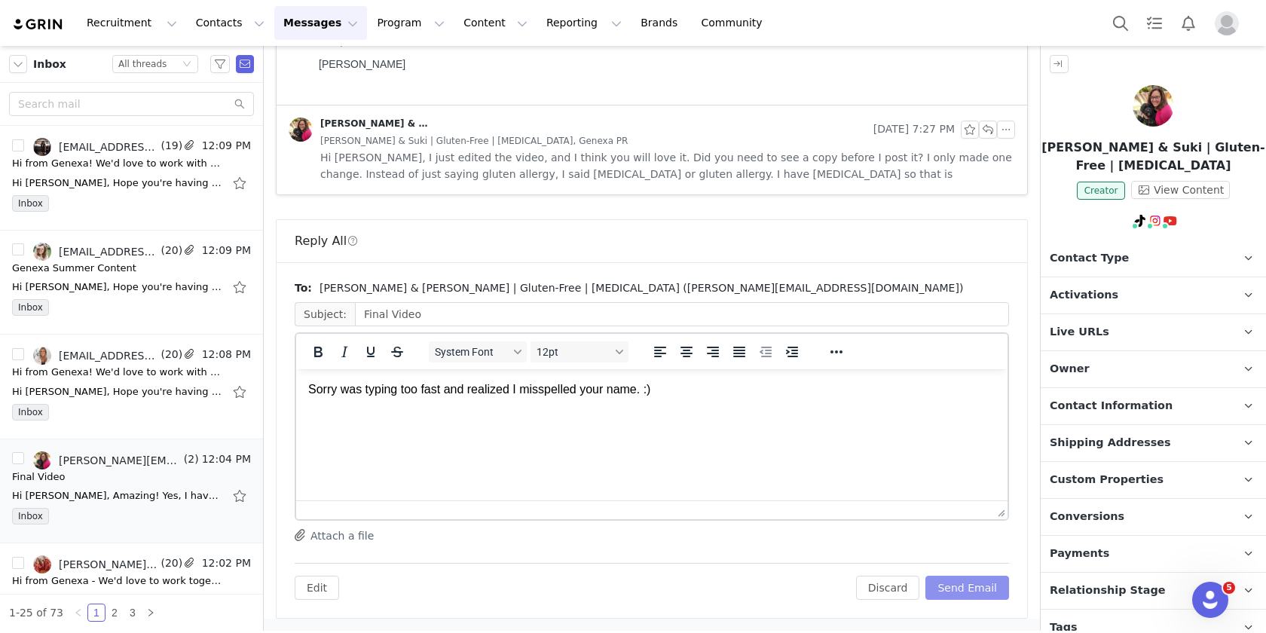
drag, startPoint x: 963, startPoint y: 583, endPoint x: 580, endPoint y: 106, distance: 612.3
click at [963, 583] on button "Send Email" at bounding box center [968, 588] width 84 height 24
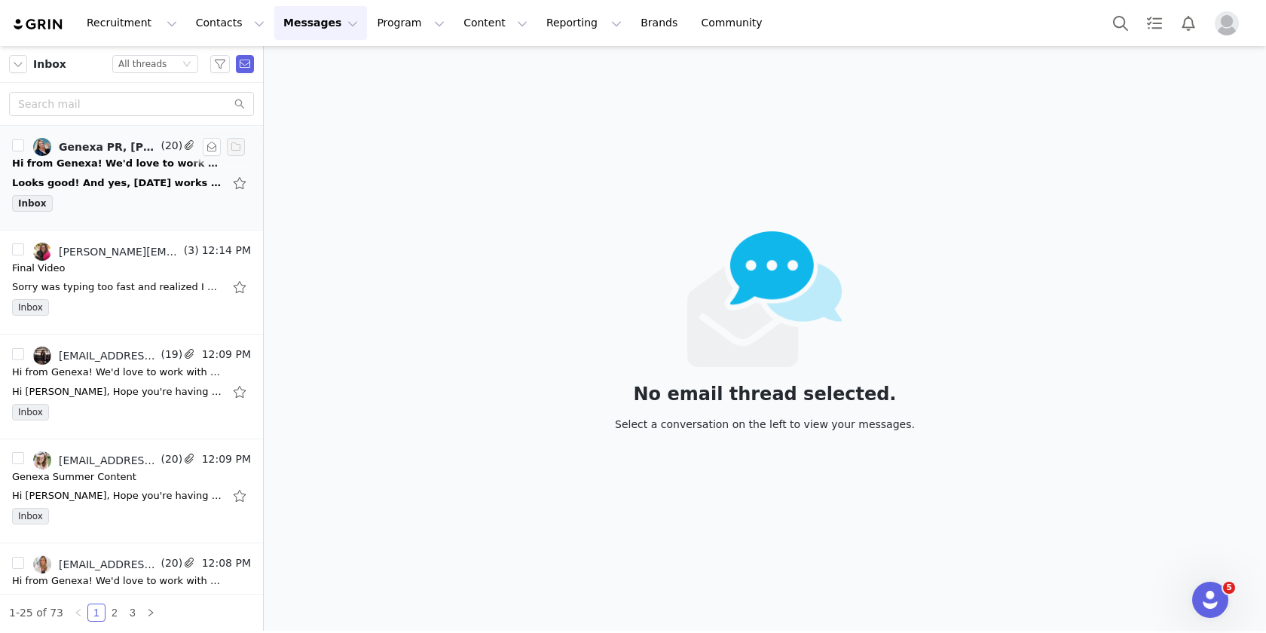
click at [149, 198] on div "Inbox" at bounding box center [131, 206] width 239 height 23
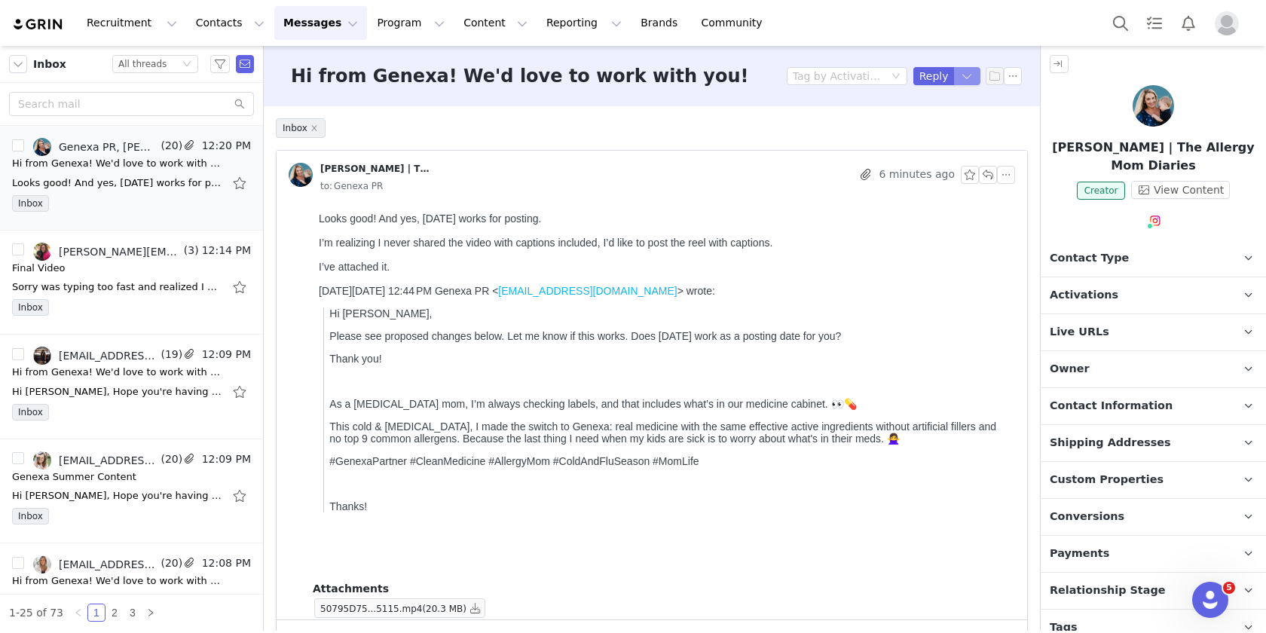
click at [954, 81] on button "button" at bounding box center [967, 76] width 27 height 18
click at [939, 127] on li "Reply All" at bounding box center [941, 127] width 64 height 24
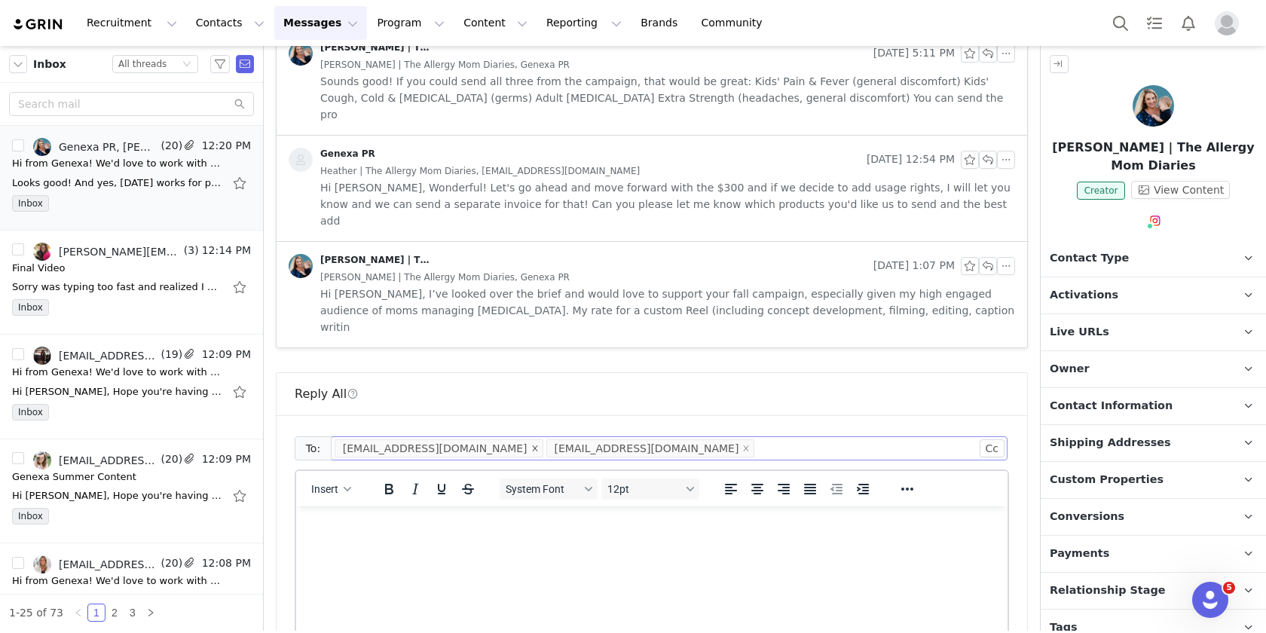
click at [531, 445] on icon "icon: close" at bounding box center [535, 449] width 8 height 8
click at [405, 547] on html at bounding box center [652, 527] width 712 height 41
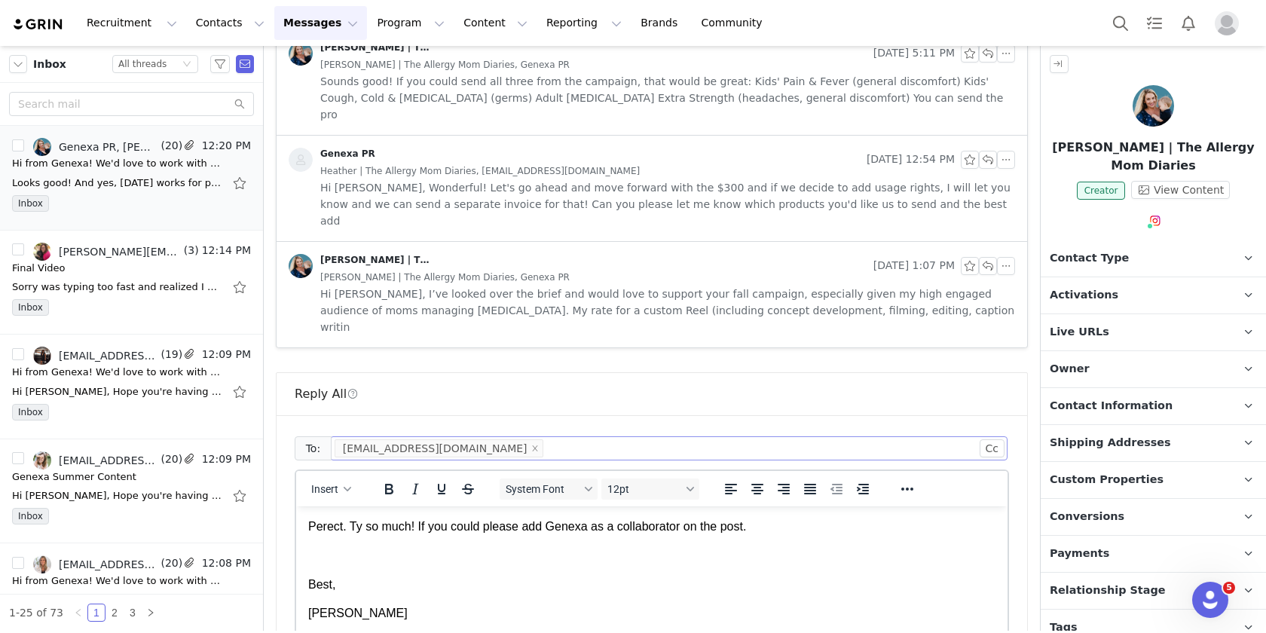
click at [326, 528] on p "Perect. Ty so much! If you could please add Genexa as a collaborator on the pos…" at bounding box center [651, 527] width 687 height 17
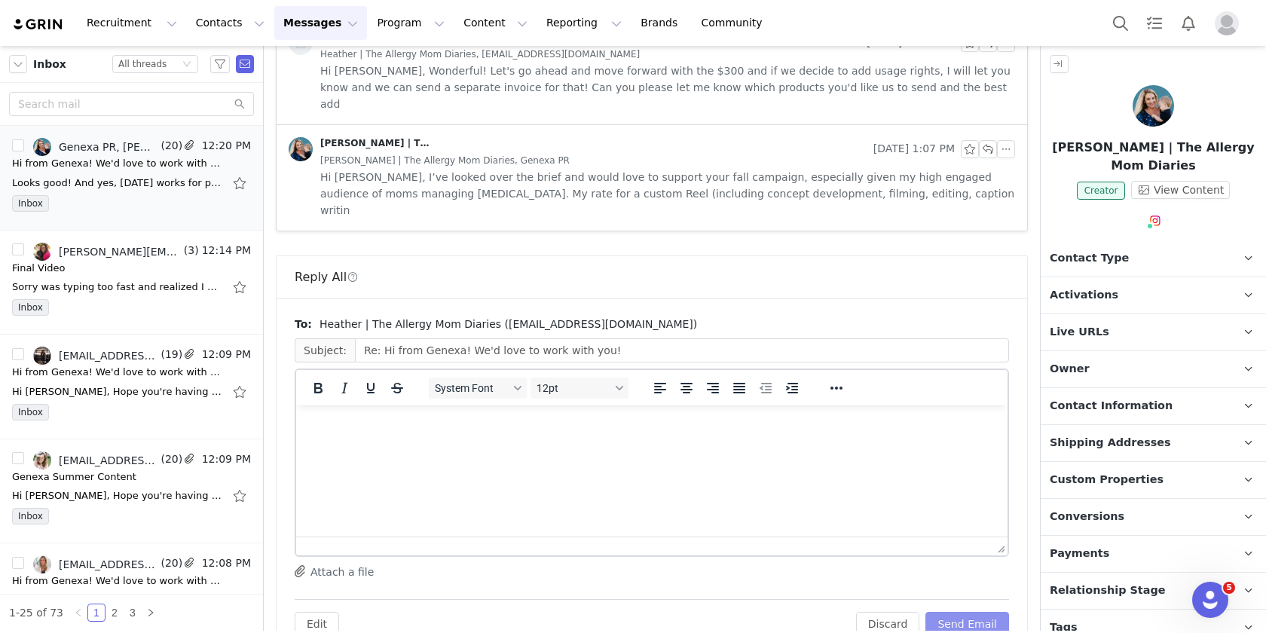
click at [951, 612] on button "Send Email" at bounding box center [968, 624] width 84 height 24
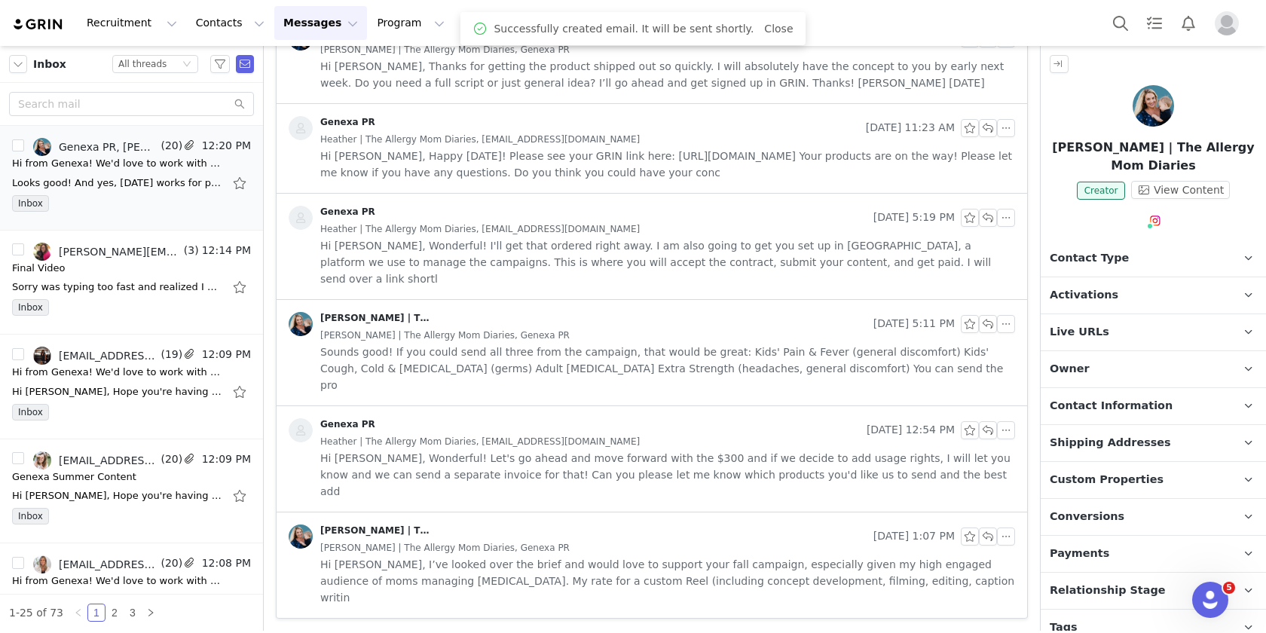
scroll to position [1623, 0]
